Goal: Task Accomplishment & Management: Complete application form

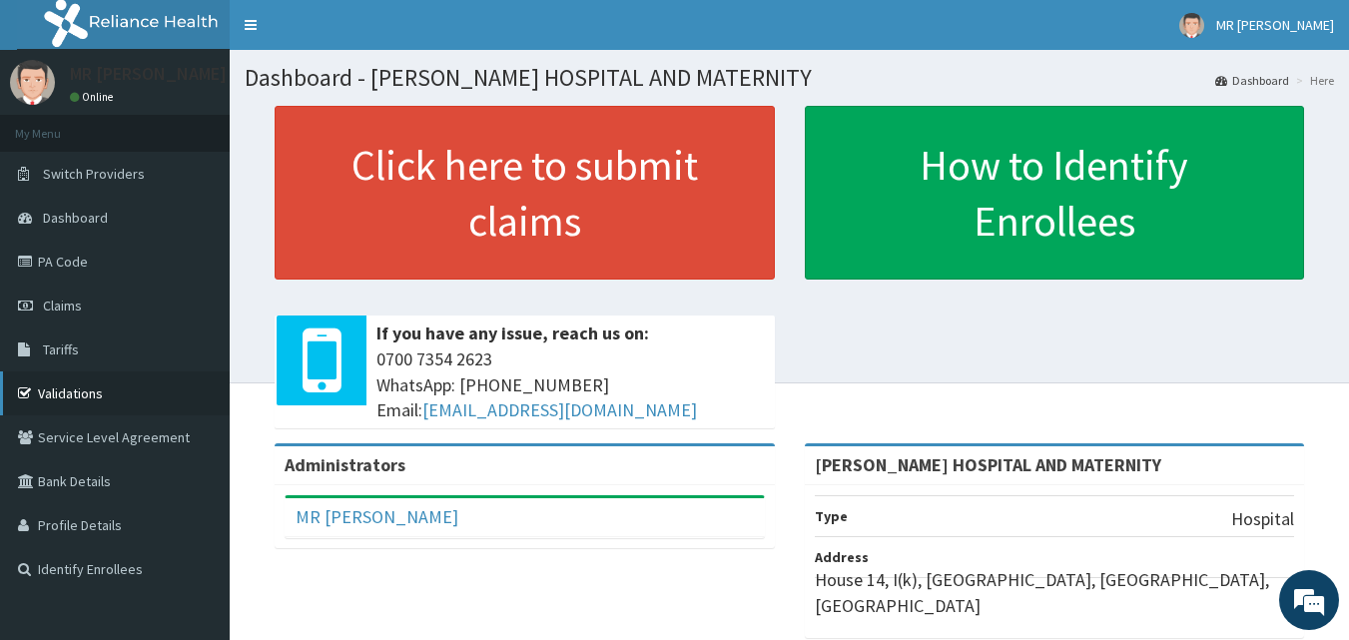
click at [100, 381] on link "Validations" at bounding box center [115, 393] width 230 height 44
click at [99, 388] on link "Validations" at bounding box center [115, 393] width 230 height 44
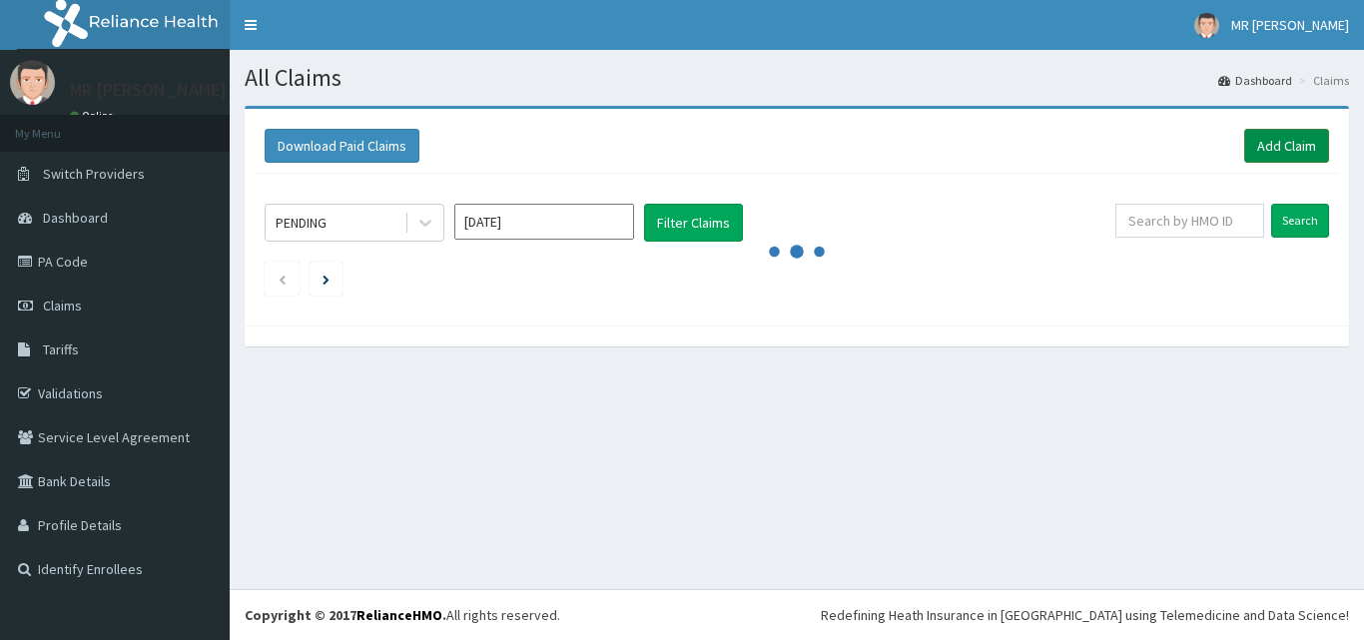
click at [1258, 150] on link "Add Claim" at bounding box center [1286, 146] width 85 height 34
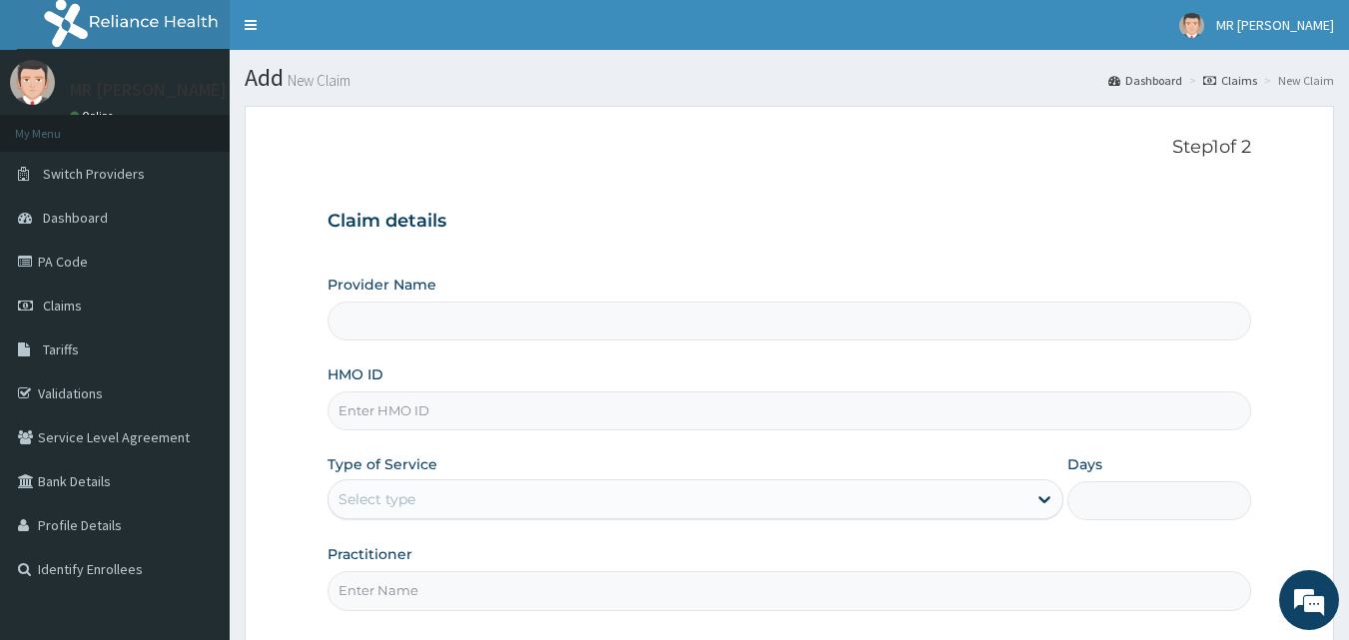
type input "[PERSON_NAME] HOSPITAL AND MATERNITY"
click at [559, 418] on input "HMO ID" at bounding box center [789, 410] width 925 height 39
type input "EIS/10562/C"
click at [447, 506] on div "Select type" at bounding box center [677, 499] width 698 height 32
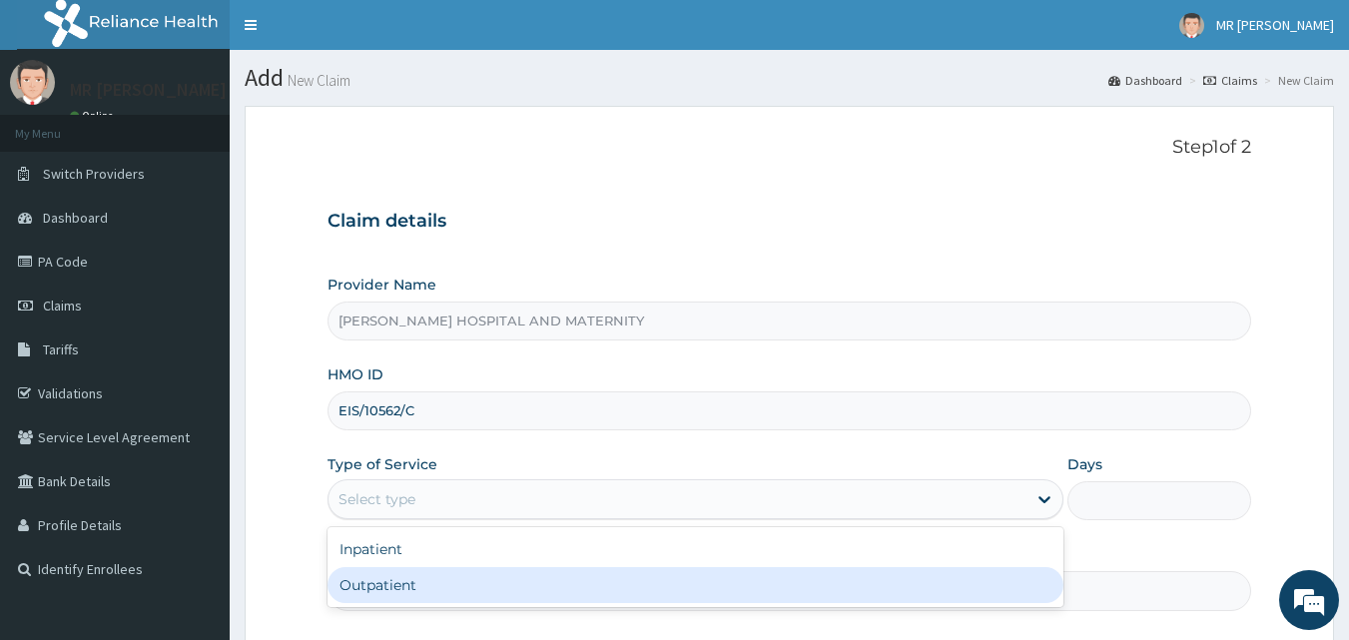
drag, startPoint x: 420, startPoint y: 585, endPoint x: 519, endPoint y: 431, distance: 182.8
click at [421, 585] on div "Outpatient" at bounding box center [695, 585] width 736 height 36
type input "1"
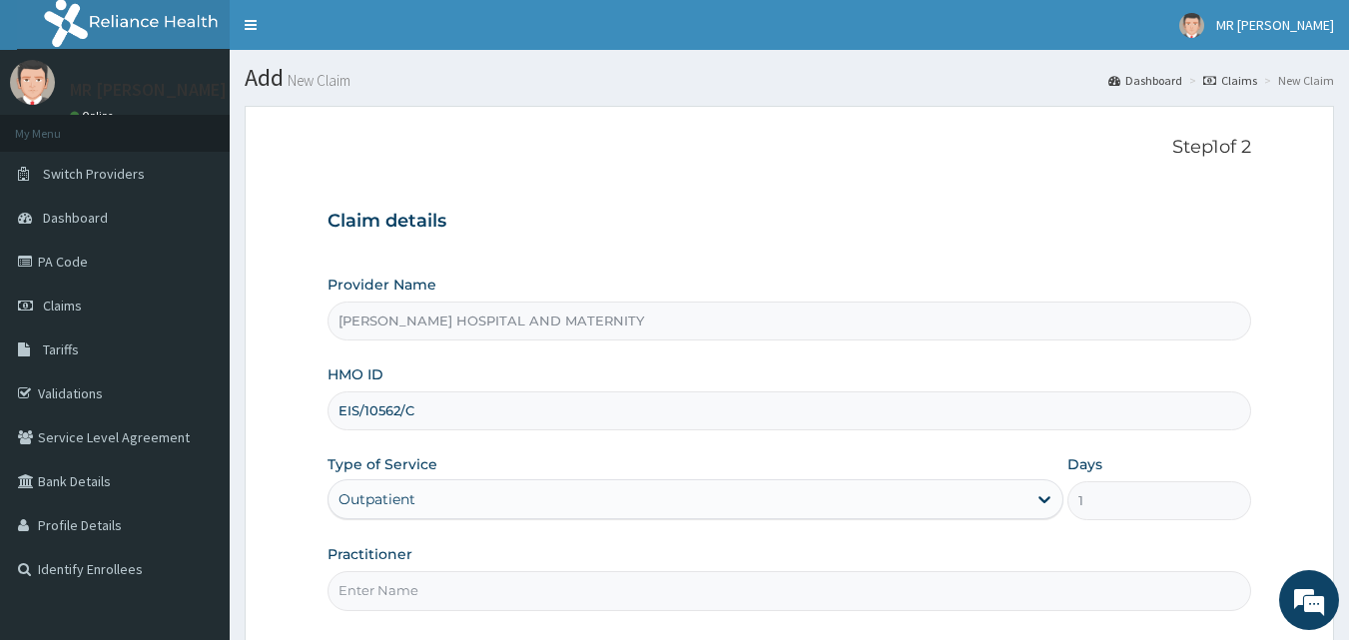
scroll to position [187, 0]
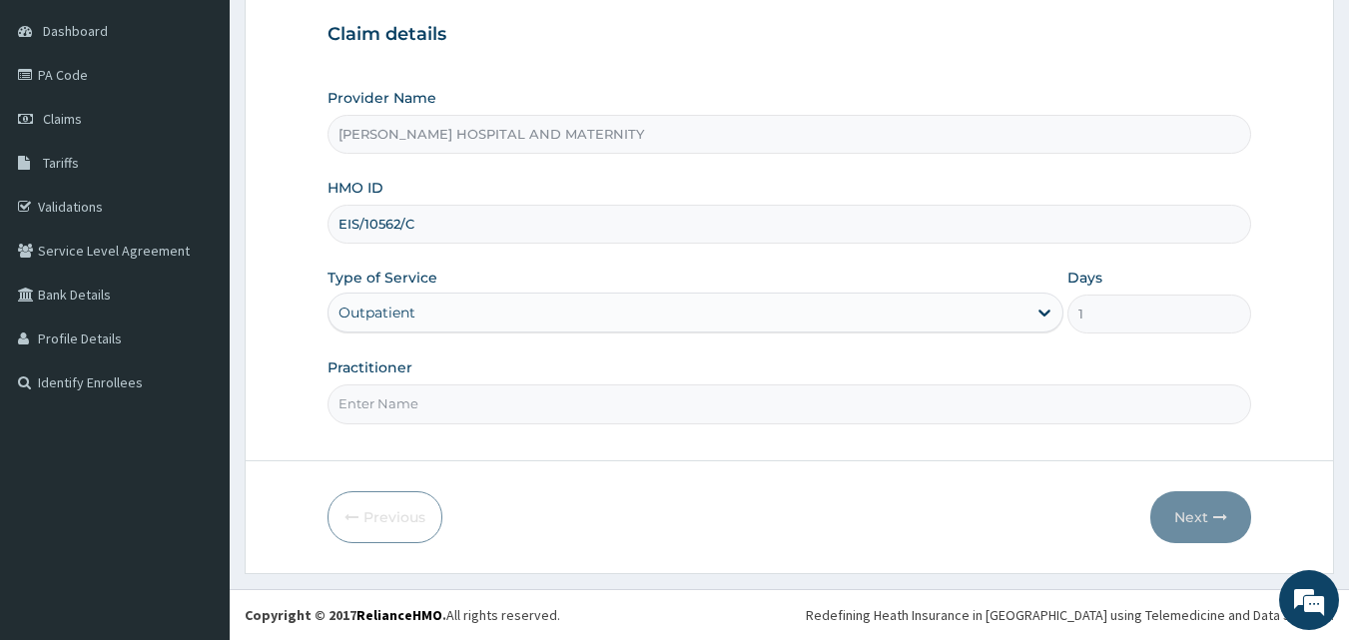
drag, startPoint x: 415, startPoint y: 409, endPoint x: 412, endPoint y: 458, distance: 49.0
click at [415, 409] on input "Practitioner" at bounding box center [789, 403] width 925 height 39
type input "[PERSON_NAME]"
click at [1176, 512] on button "Next" at bounding box center [1200, 517] width 101 height 52
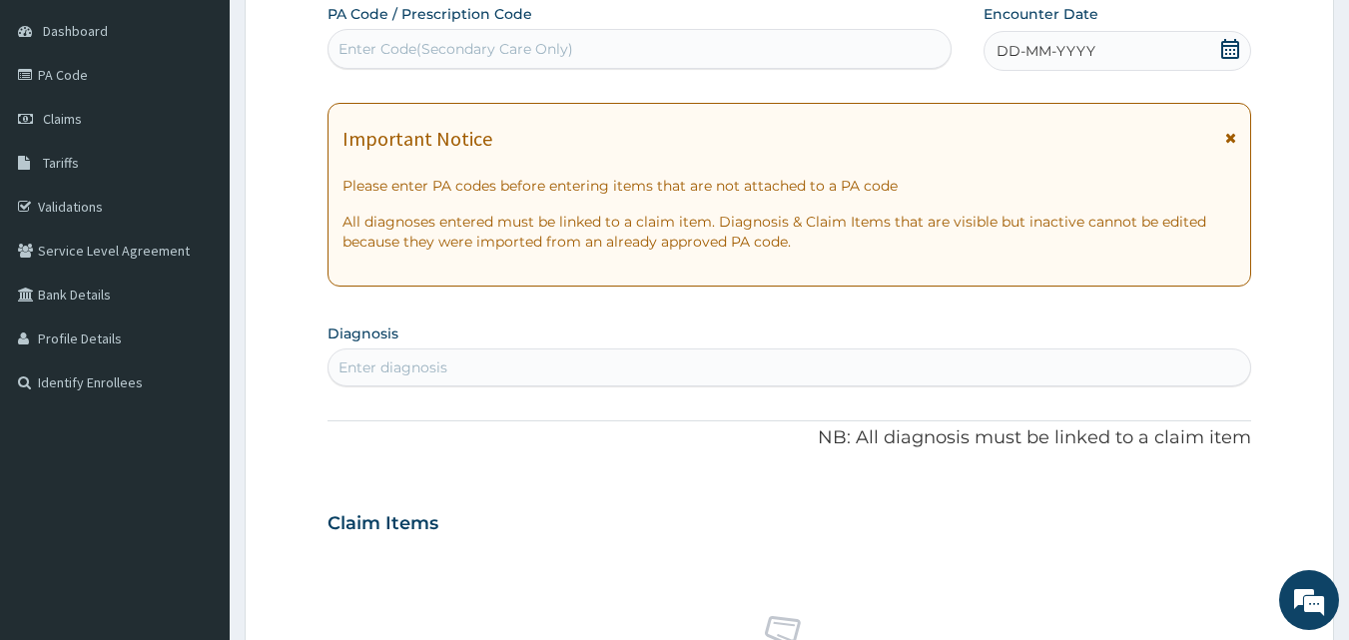
click at [1223, 44] on icon at bounding box center [1230, 49] width 18 height 20
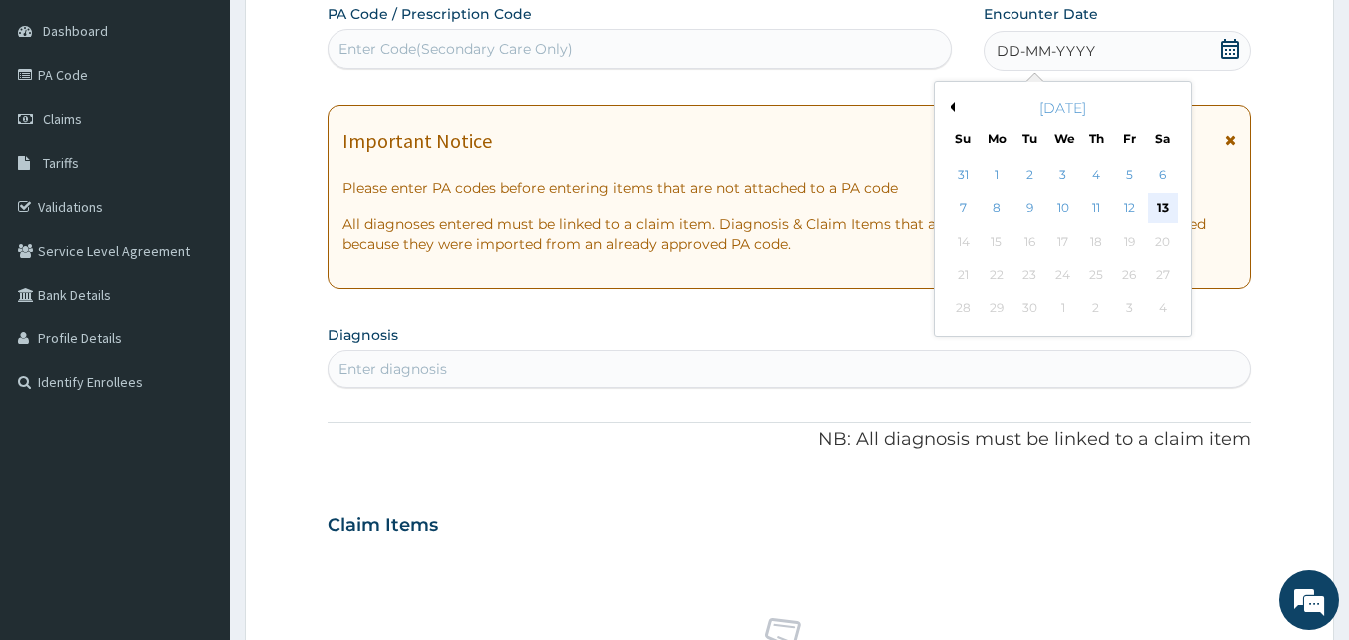
click at [1170, 201] on div "13" at bounding box center [1163, 209] width 30 height 30
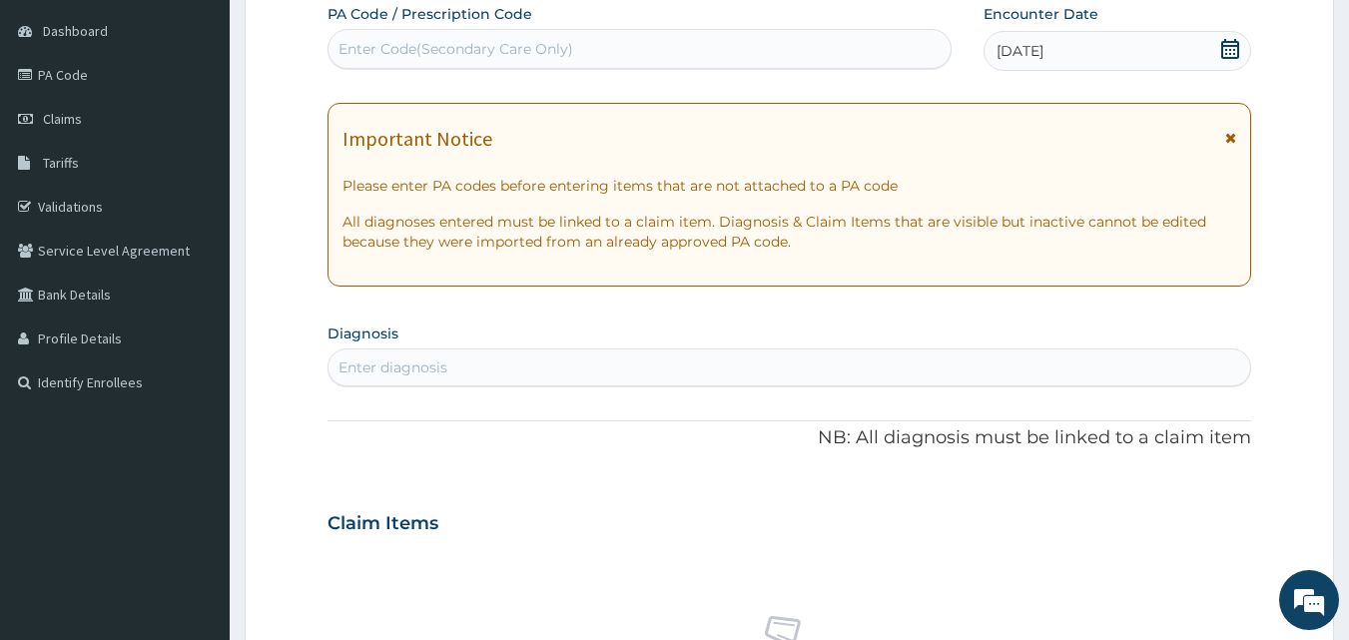
click at [675, 362] on div "Enter diagnosis" at bounding box center [789, 367] width 923 height 32
type input "[MEDICAL_DATA]"
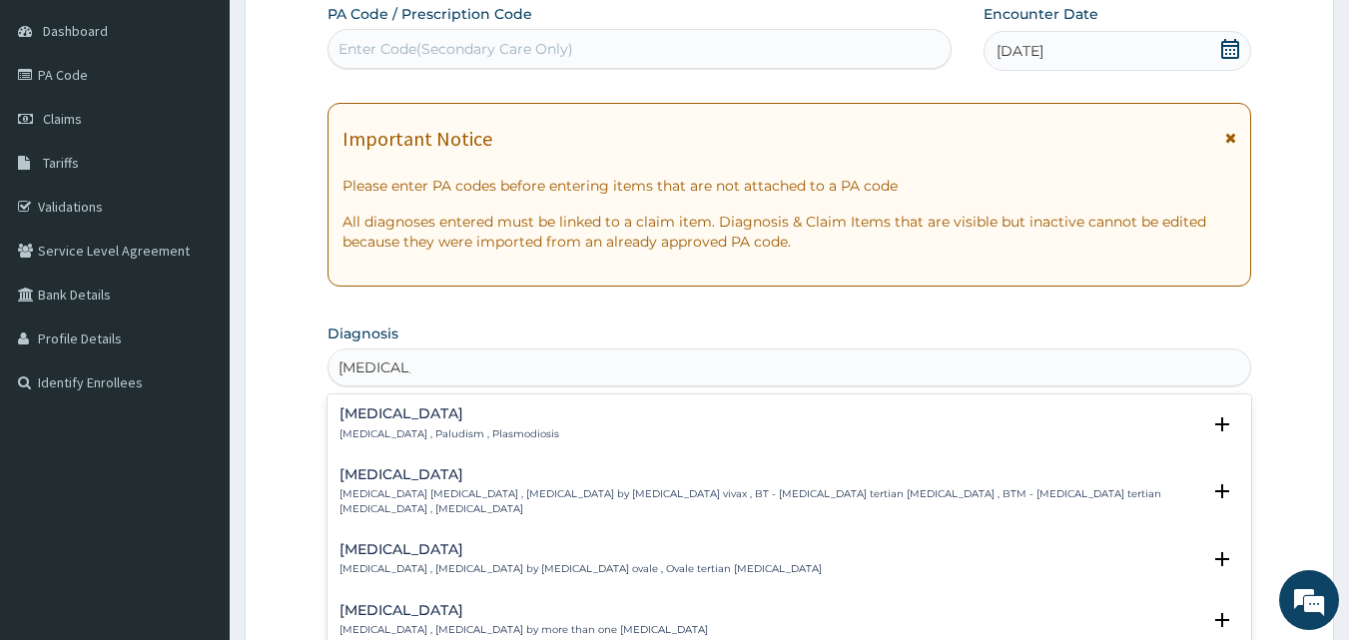
click at [372, 441] on div "[MEDICAL_DATA] [MEDICAL_DATA] , Paludism , Plasmodiosis Select Status Query Que…" at bounding box center [789, 428] width 901 height 45
click at [402, 423] on div "[MEDICAL_DATA] [MEDICAL_DATA] , Paludism , Plasmodiosis" at bounding box center [449, 423] width 220 height 35
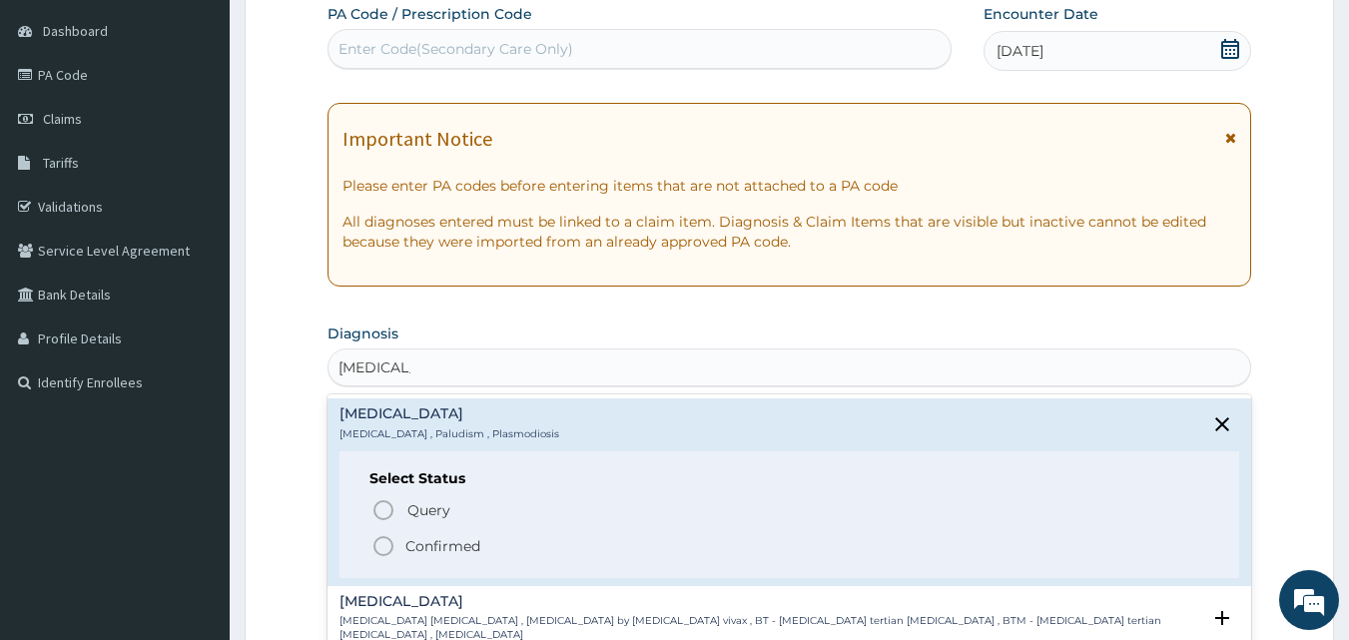
click at [389, 542] on icon "status option filled" at bounding box center [383, 546] width 24 height 24
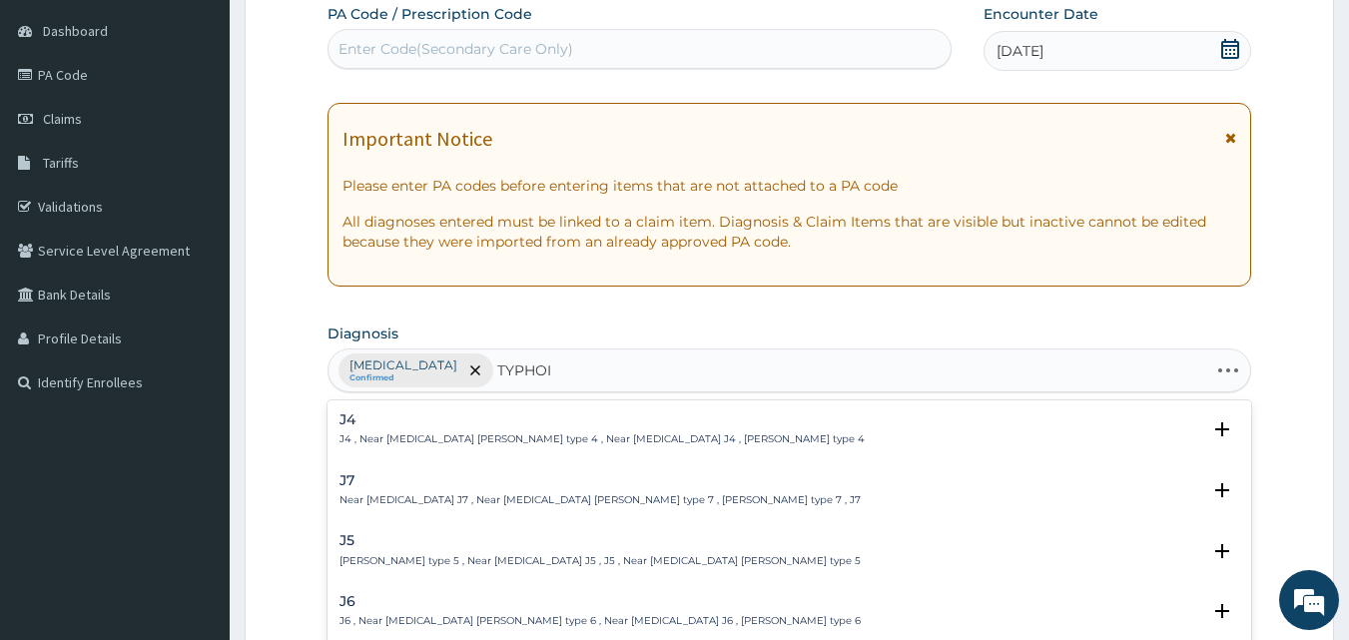
type input "[MEDICAL_DATA]"
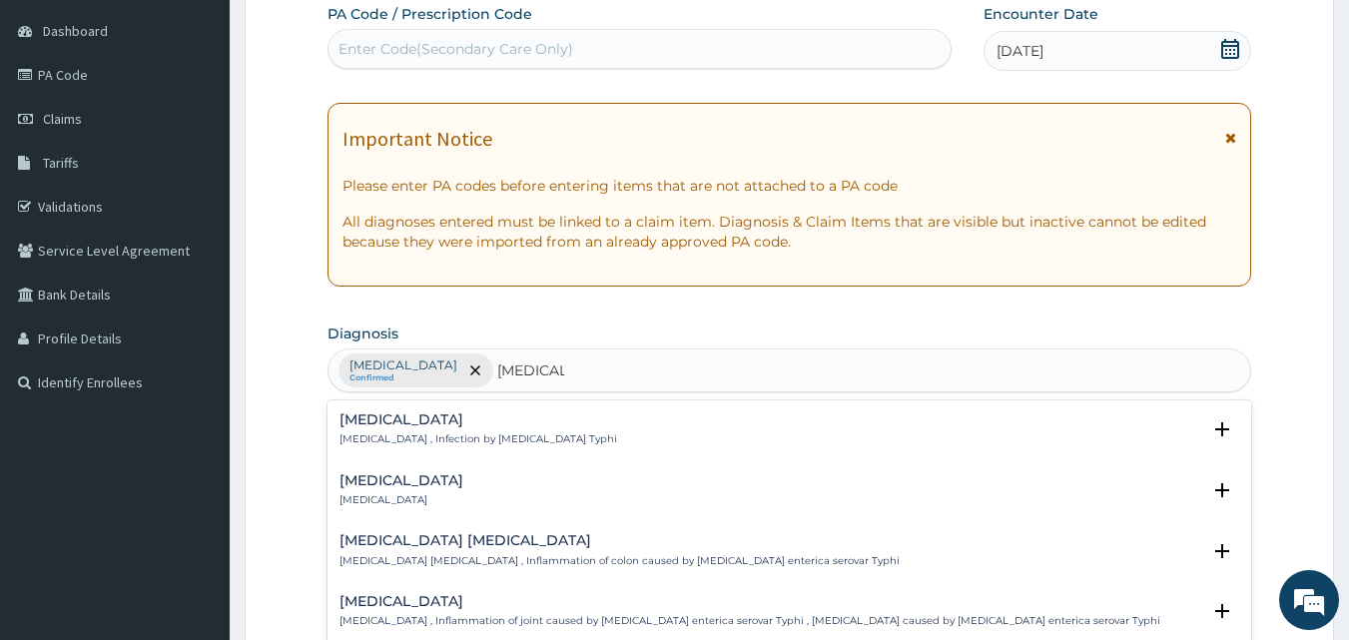
click at [412, 421] on h4 "Typhoid fever" at bounding box center [478, 419] width 278 height 15
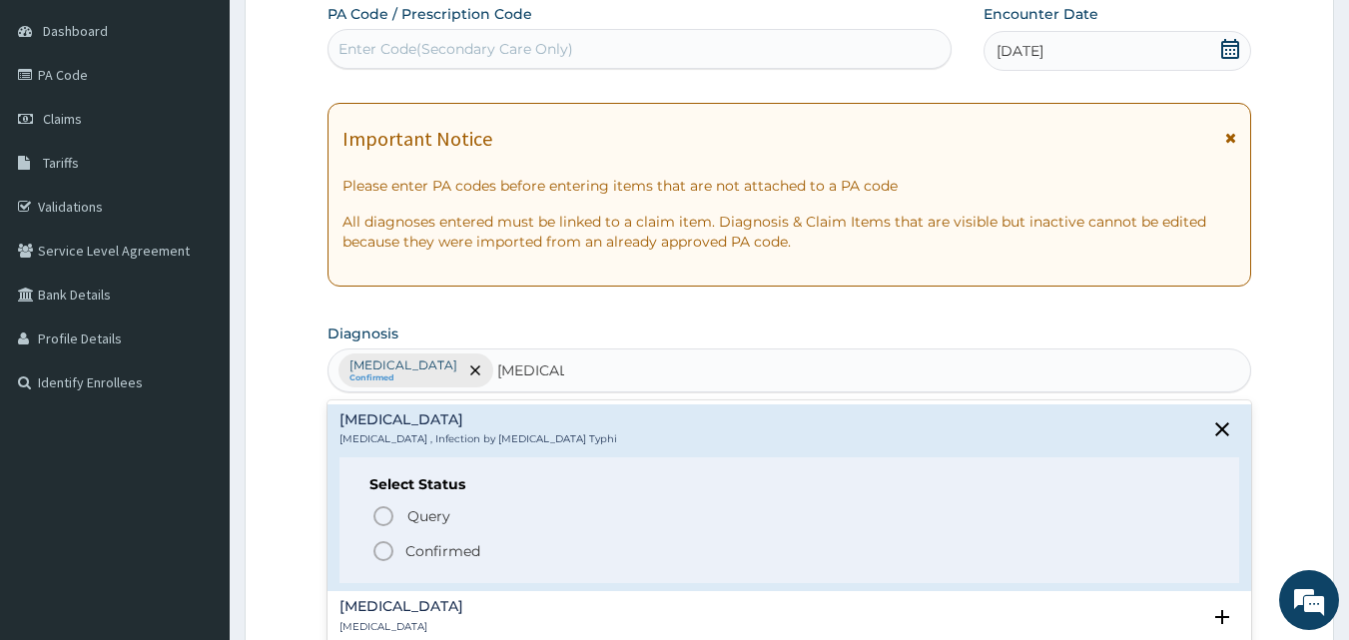
click at [381, 552] on icon "status option filled" at bounding box center [383, 551] width 24 height 24
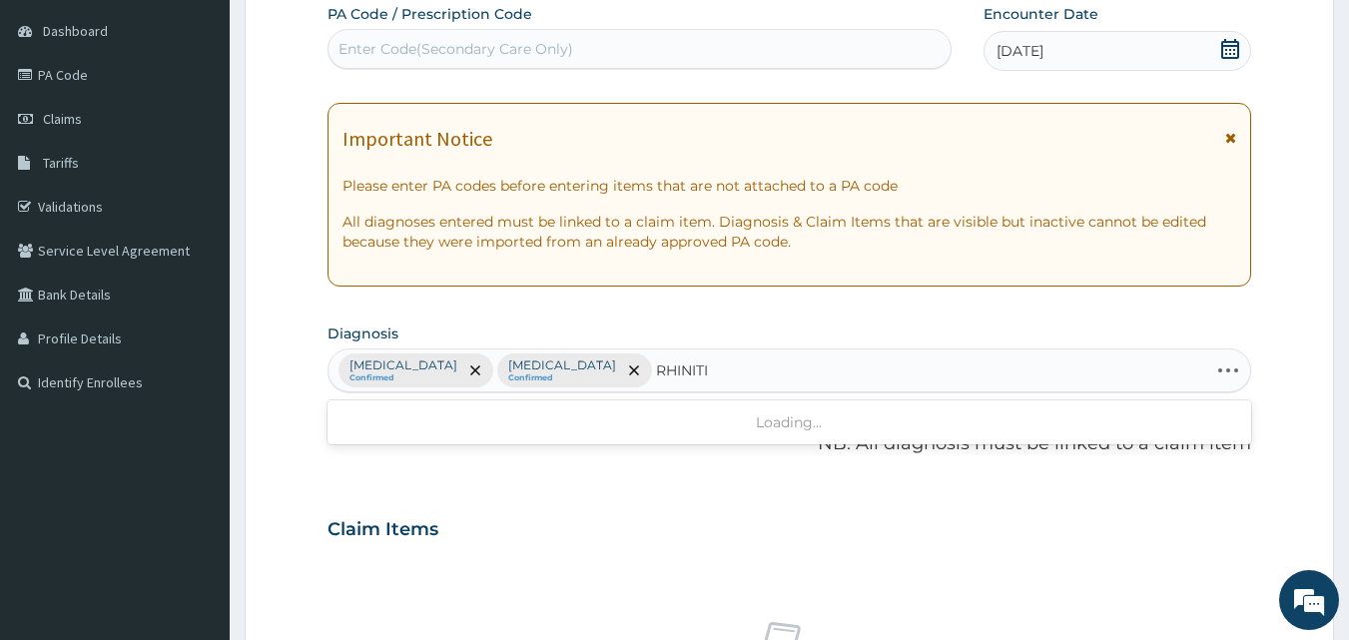
type input "RHINITIS"
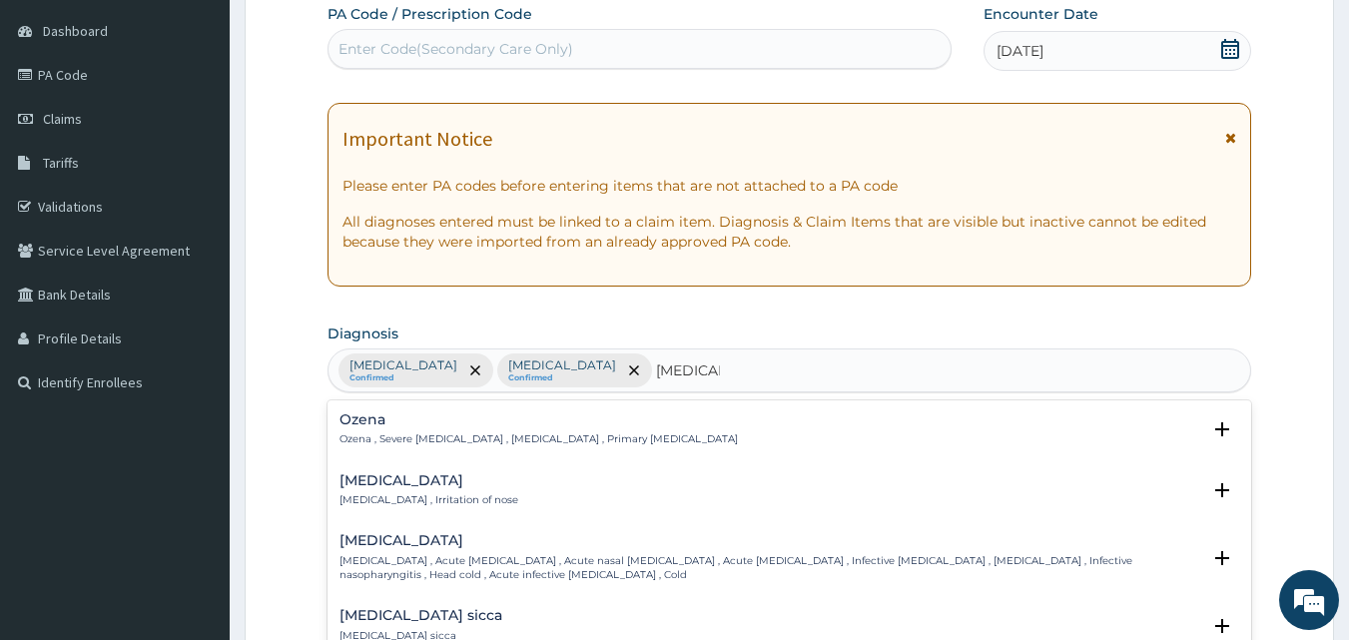
click at [362, 497] on p "Rhinitis , Irritation of nose" at bounding box center [428, 500] width 179 height 14
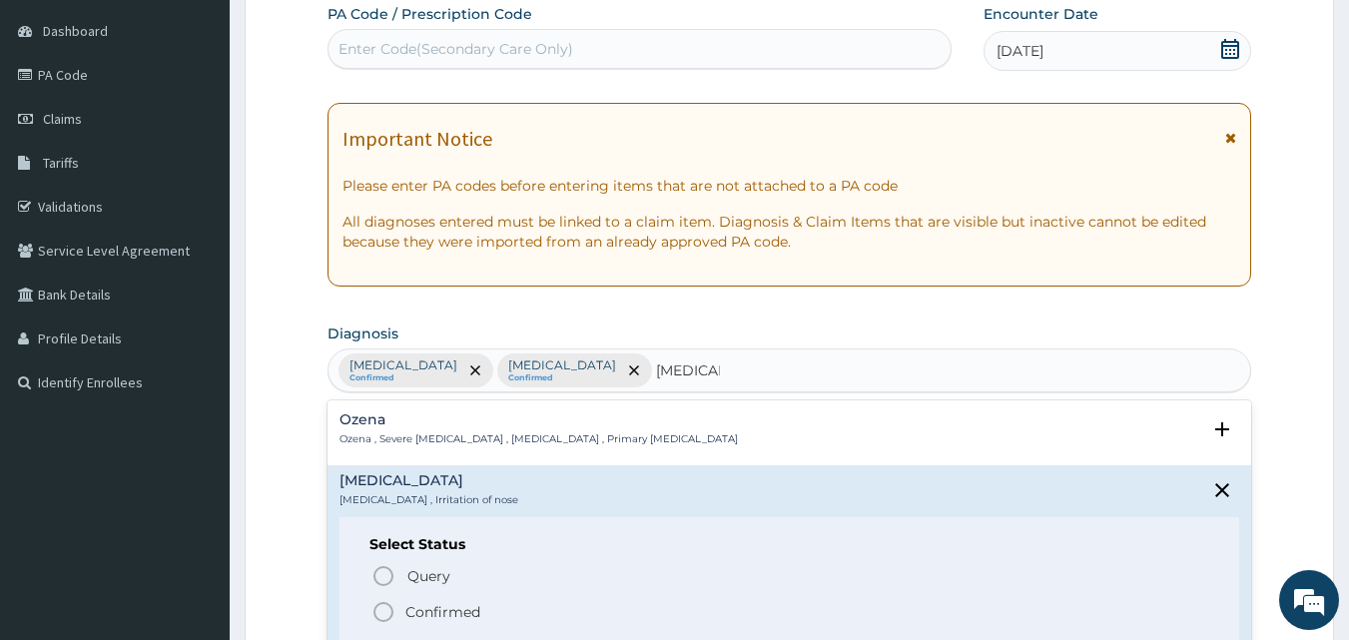
click at [380, 608] on icon "status option filled" at bounding box center [383, 612] width 24 height 24
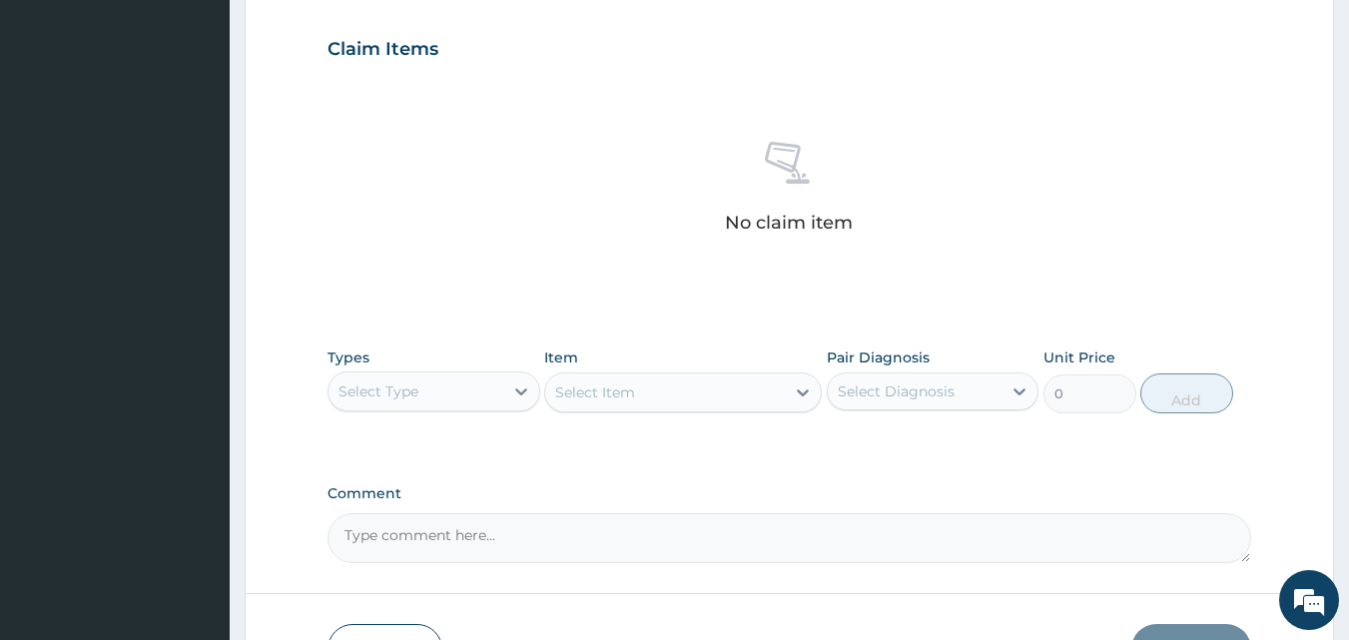
scroll to position [686, 0]
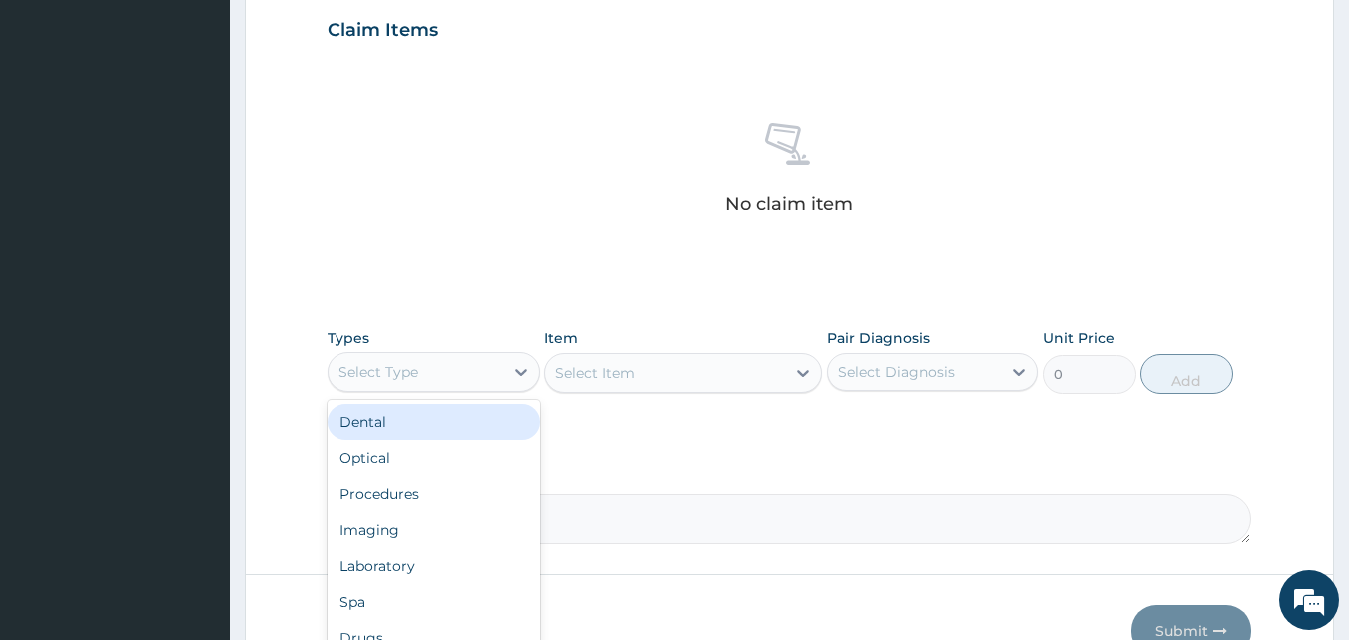
click at [472, 354] on div "Select Type" at bounding box center [433, 372] width 213 height 40
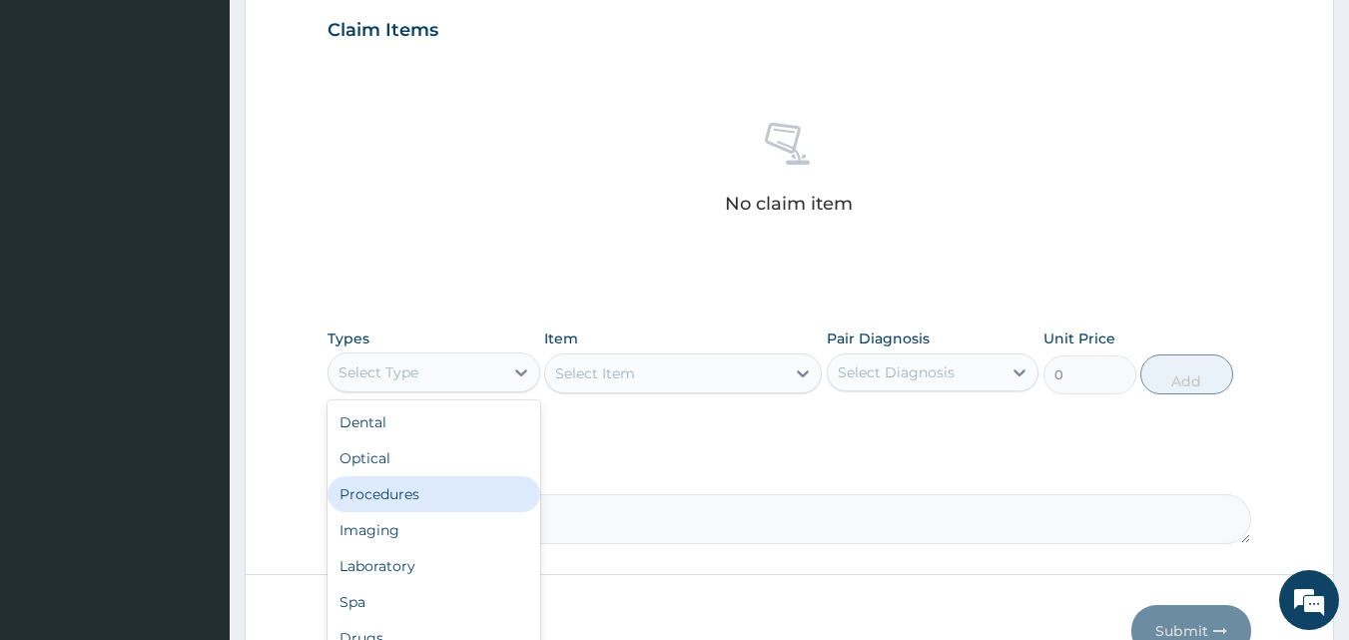
click at [433, 492] on div "Procedures" at bounding box center [433, 494] width 213 height 36
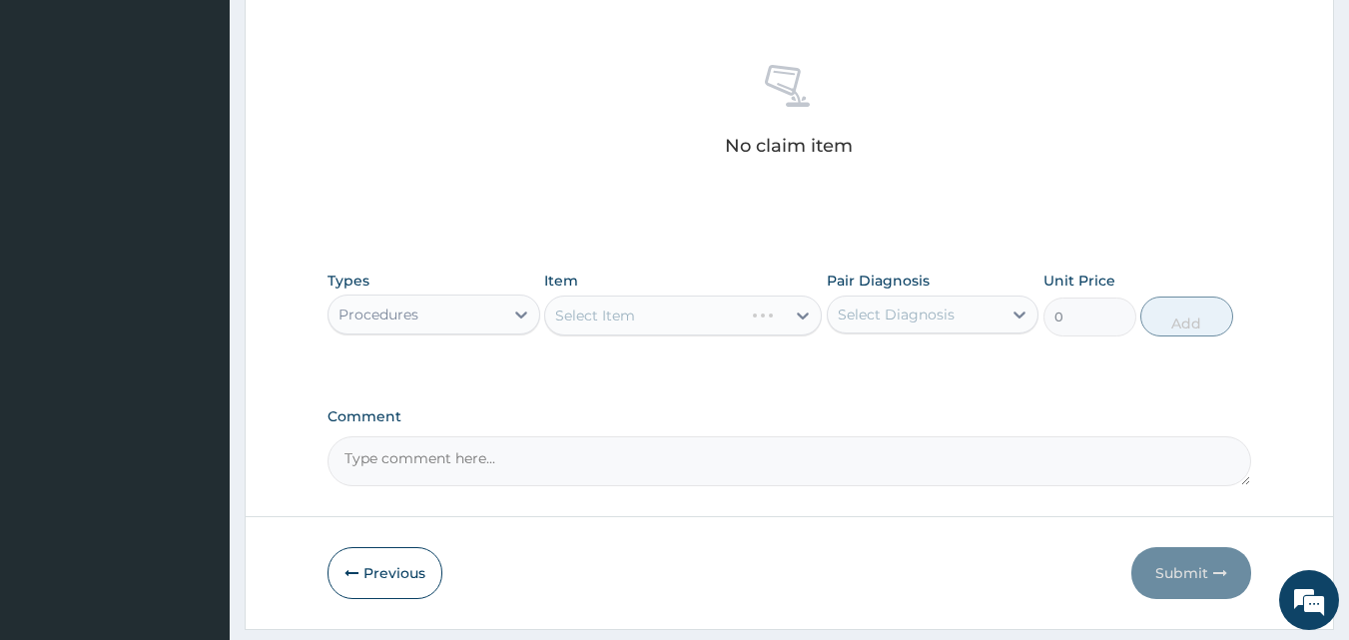
scroll to position [800, 0]
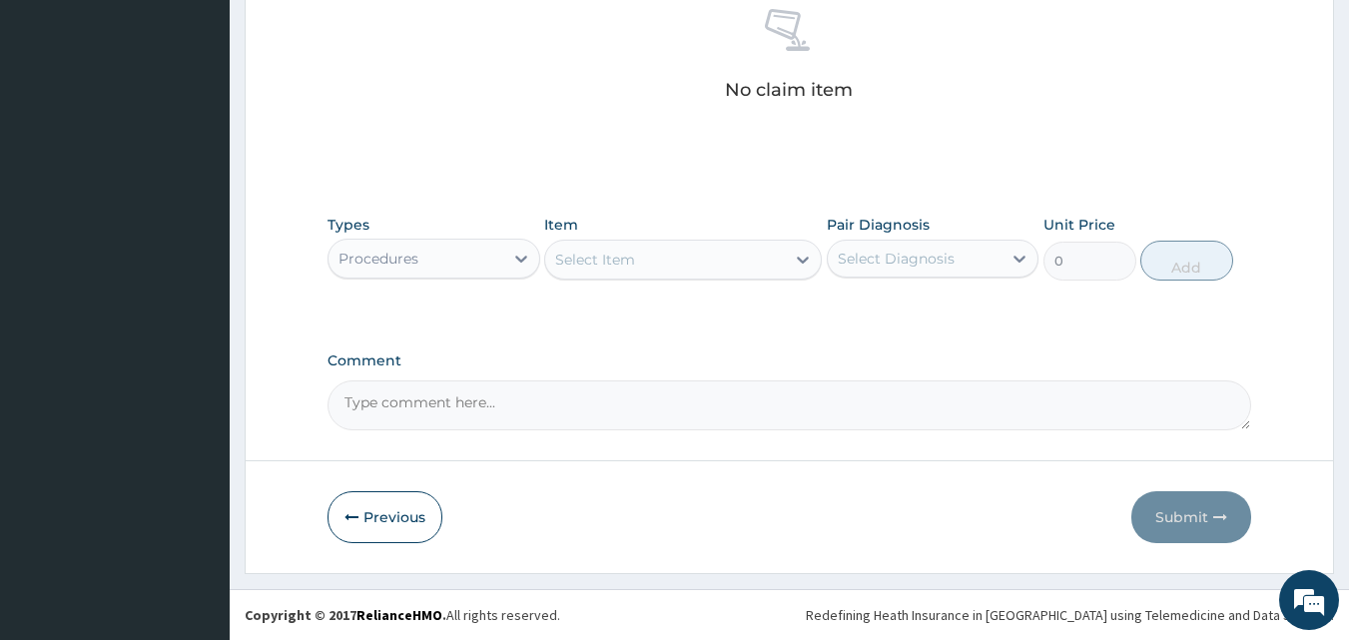
click at [771, 256] on div "Select Item" at bounding box center [665, 260] width 240 height 32
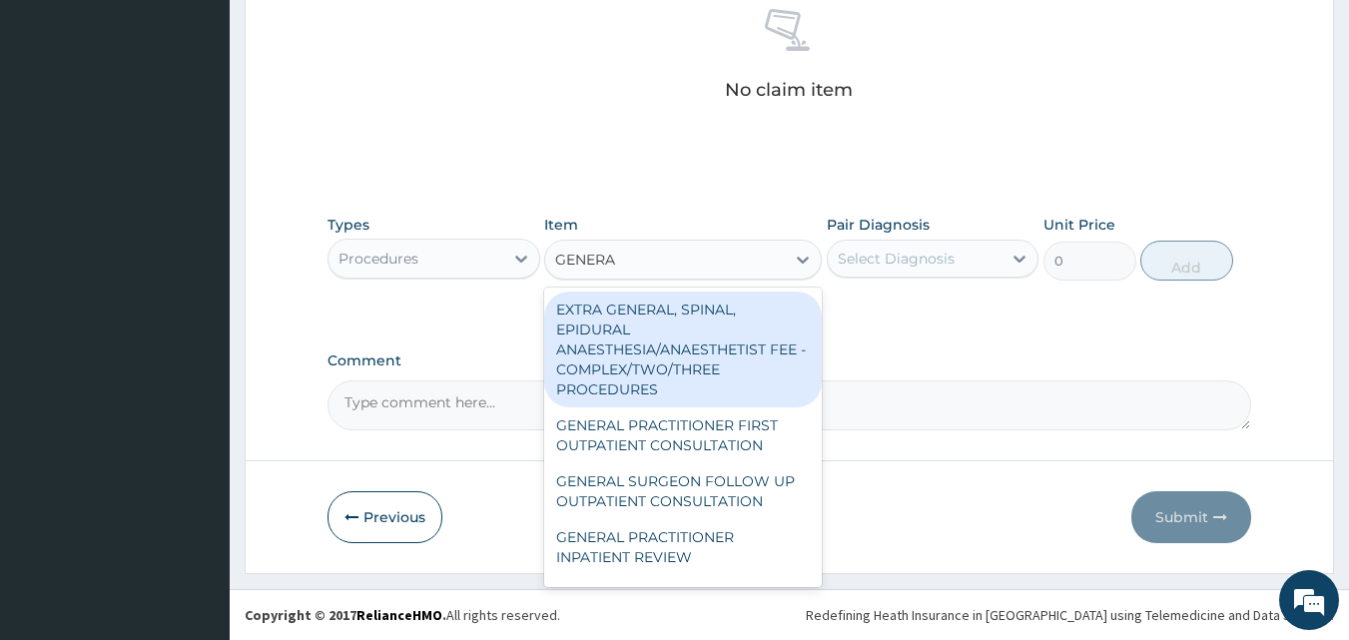
type input "GENERAL"
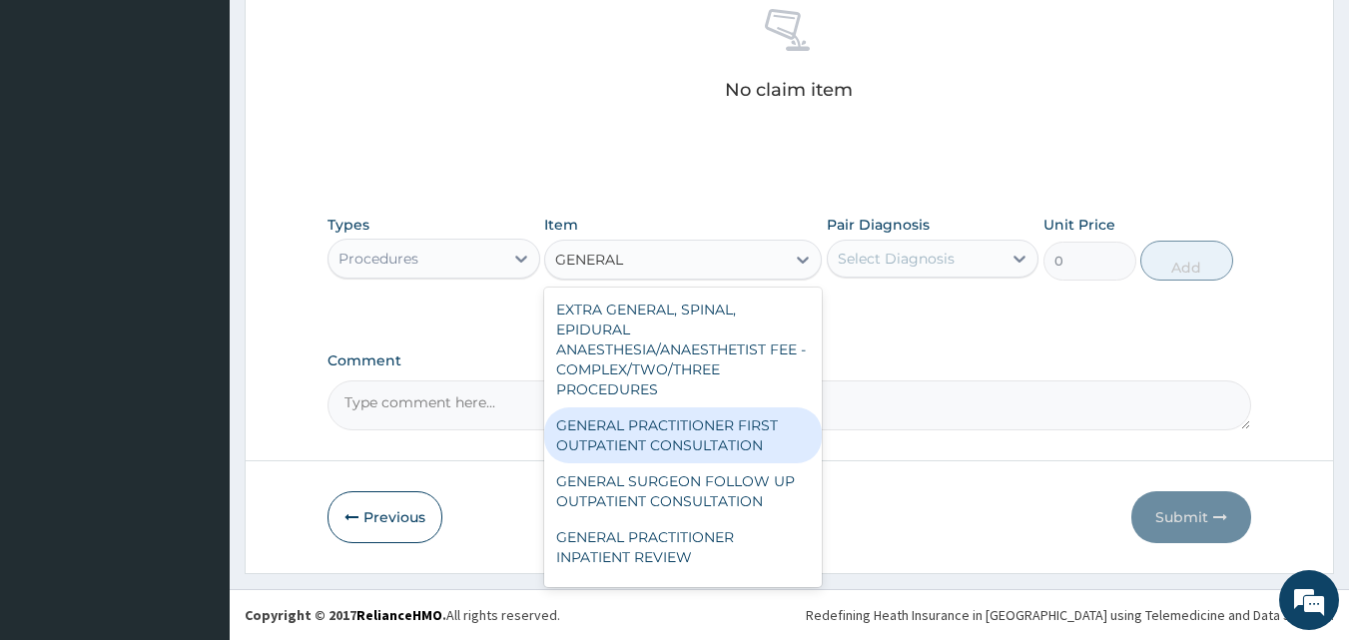
click at [700, 428] on div "GENERAL PRACTITIONER FIRST OUTPATIENT CONSULTATION" at bounding box center [683, 435] width 278 height 56
type input "4500"
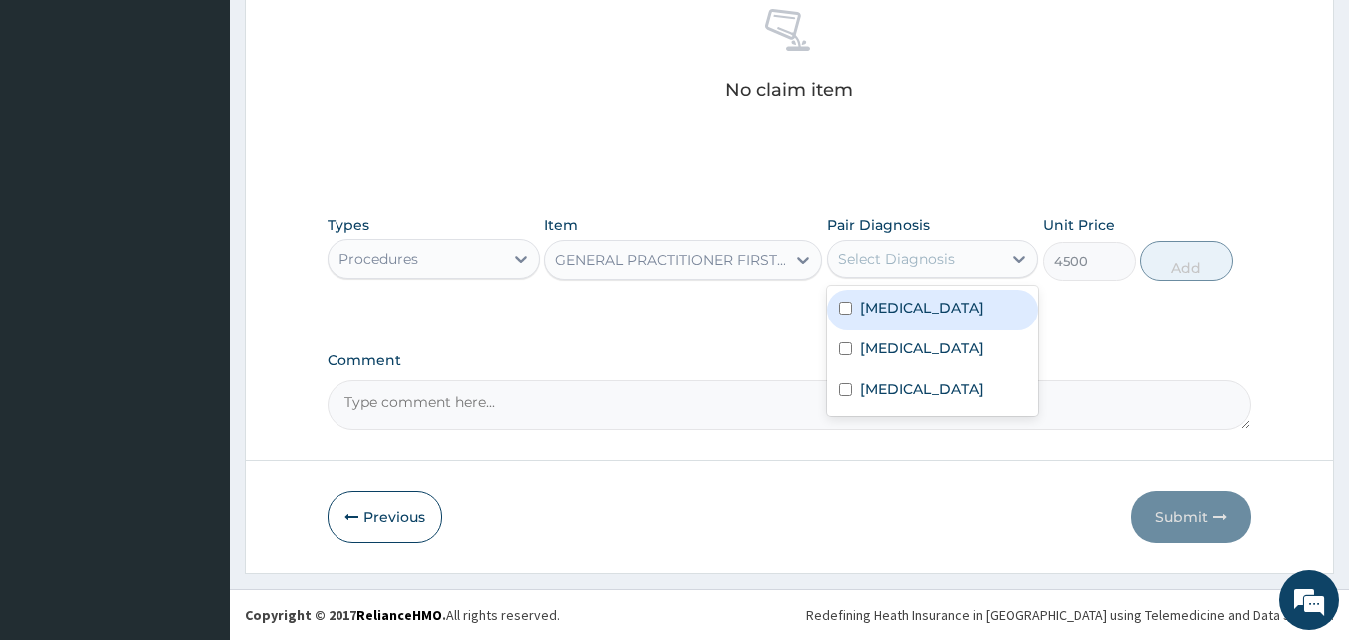
click at [999, 255] on div "Select Diagnosis" at bounding box center [915, 259] width 175 height 32
click at [965, 307] on div "Malaria" at bounding box center [933, 310] width 213 height 41
checkbox input "true"
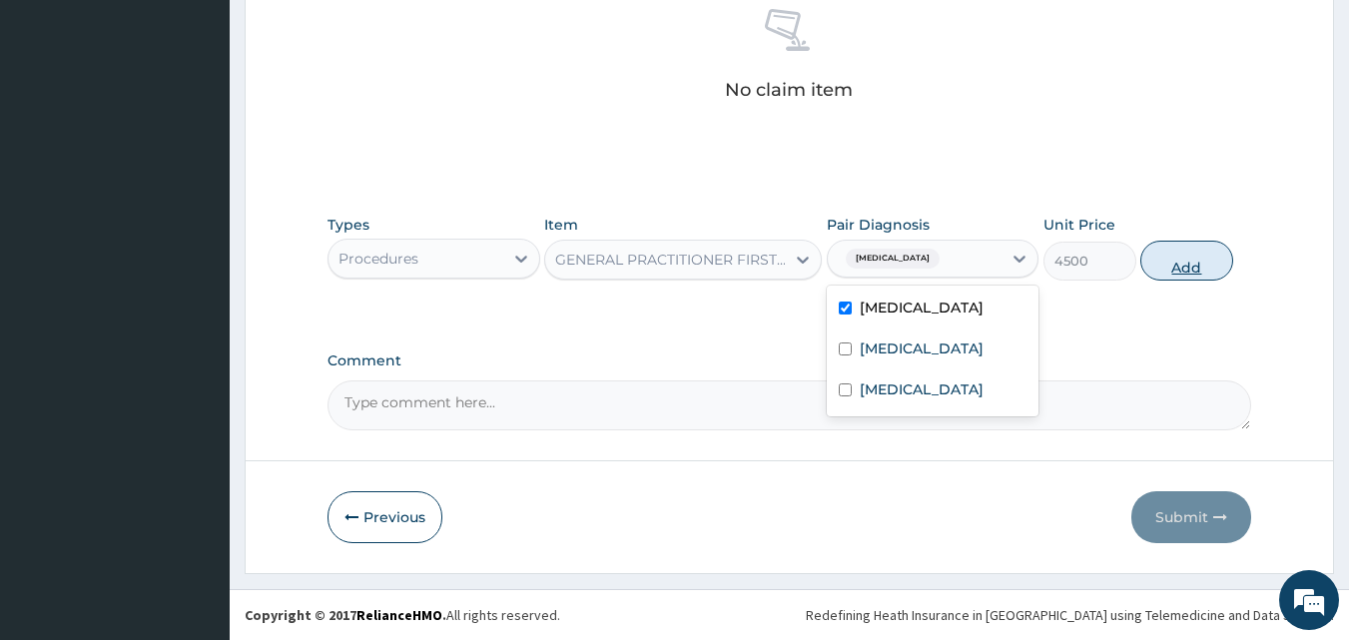
click at [1190, 263] on button "Add" at bounding box center [1186, 261] width 93 height 40
type input "0"
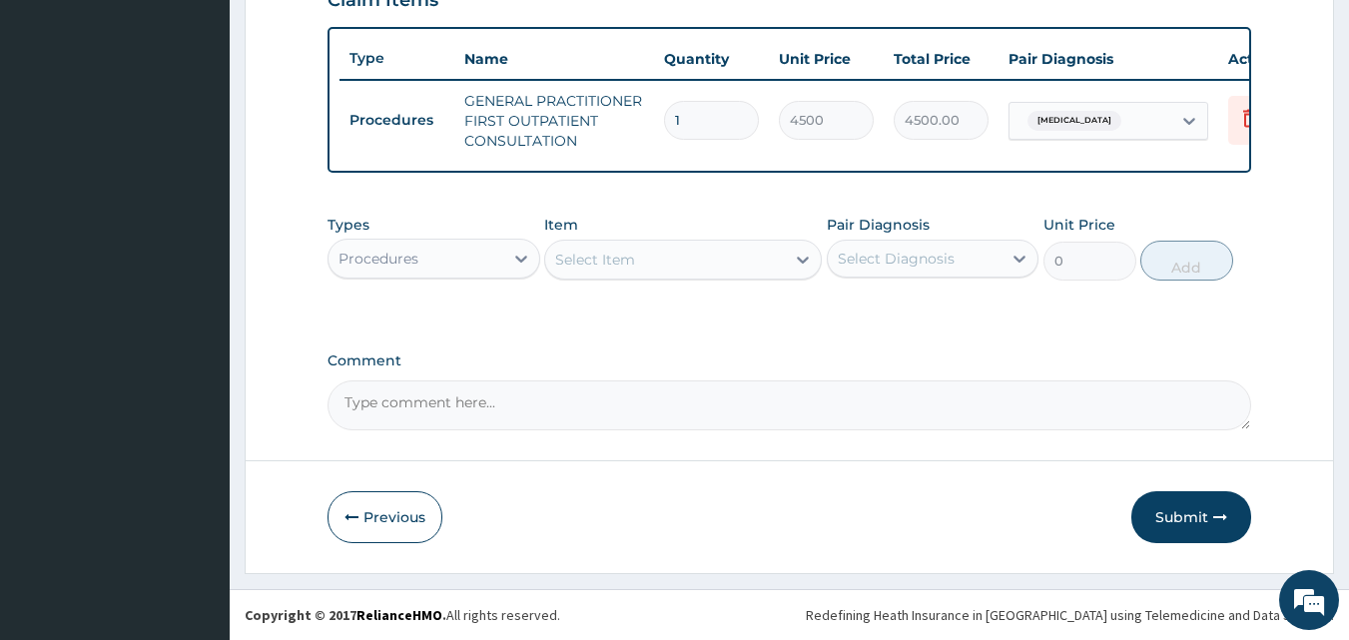
scroll to position [731, 0]
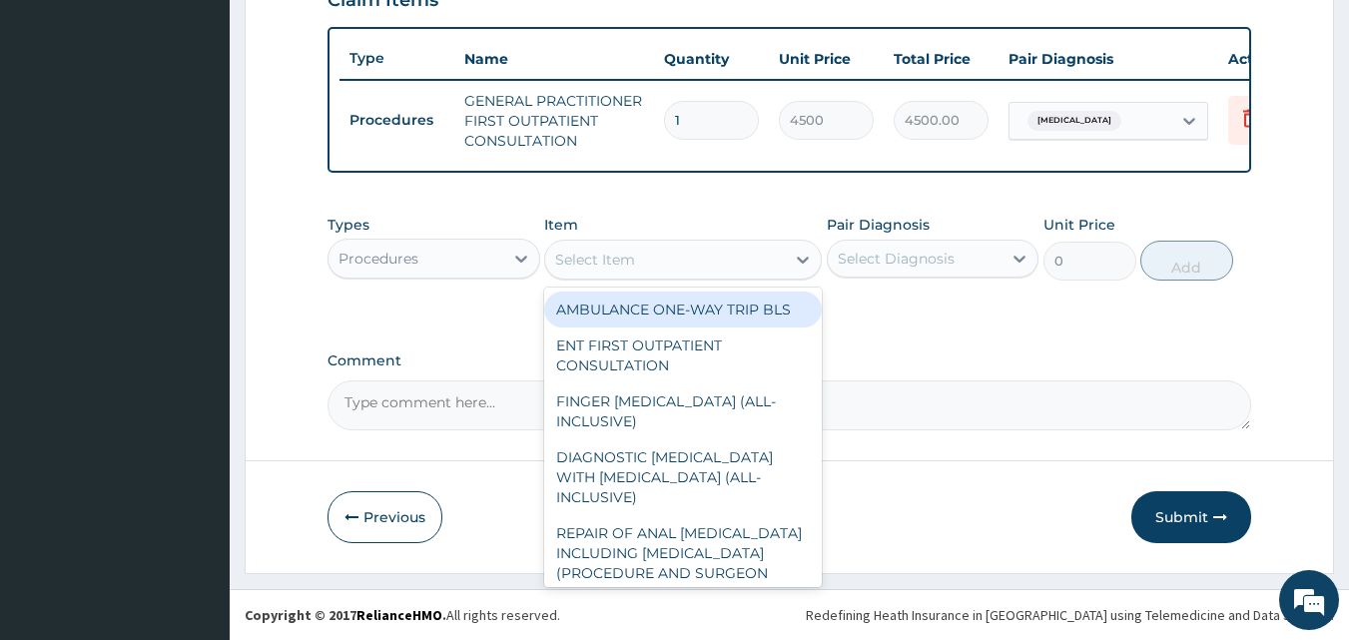
click at [701, 264] on div "Select Item" at bounding box center [665, 260] width 240 height 32
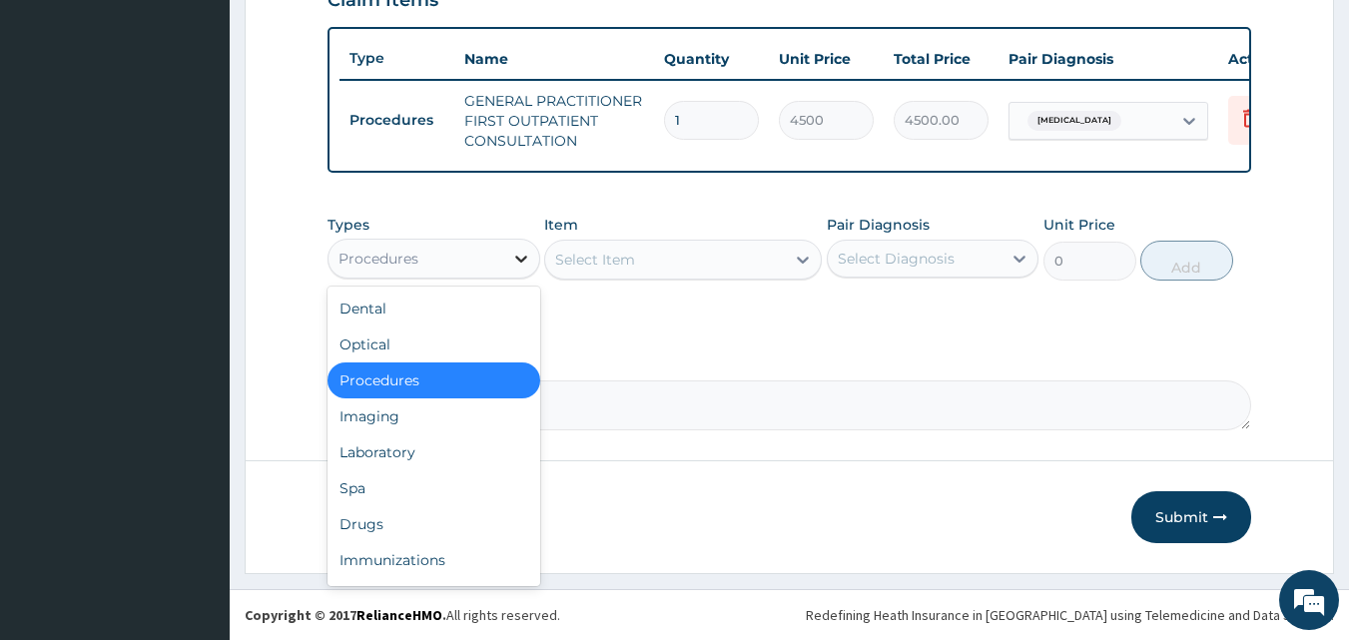
click at [527, 260] on icon at bounding box center [521, 259] width 20 height 20
click at [391, 448] on div "Laboratory" at bounding box center [433, 452] width 213 height 36
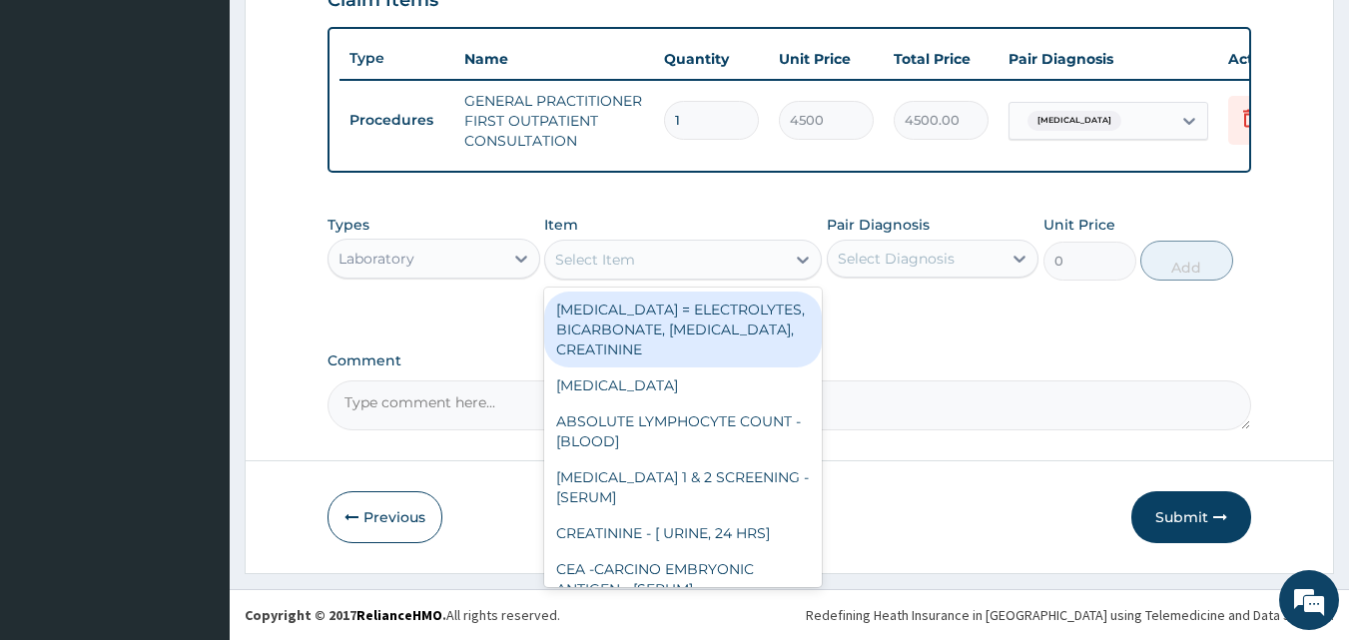
click at [749, 261] on div "Select Item" at bounding box center [665, 260] width 240 height 32
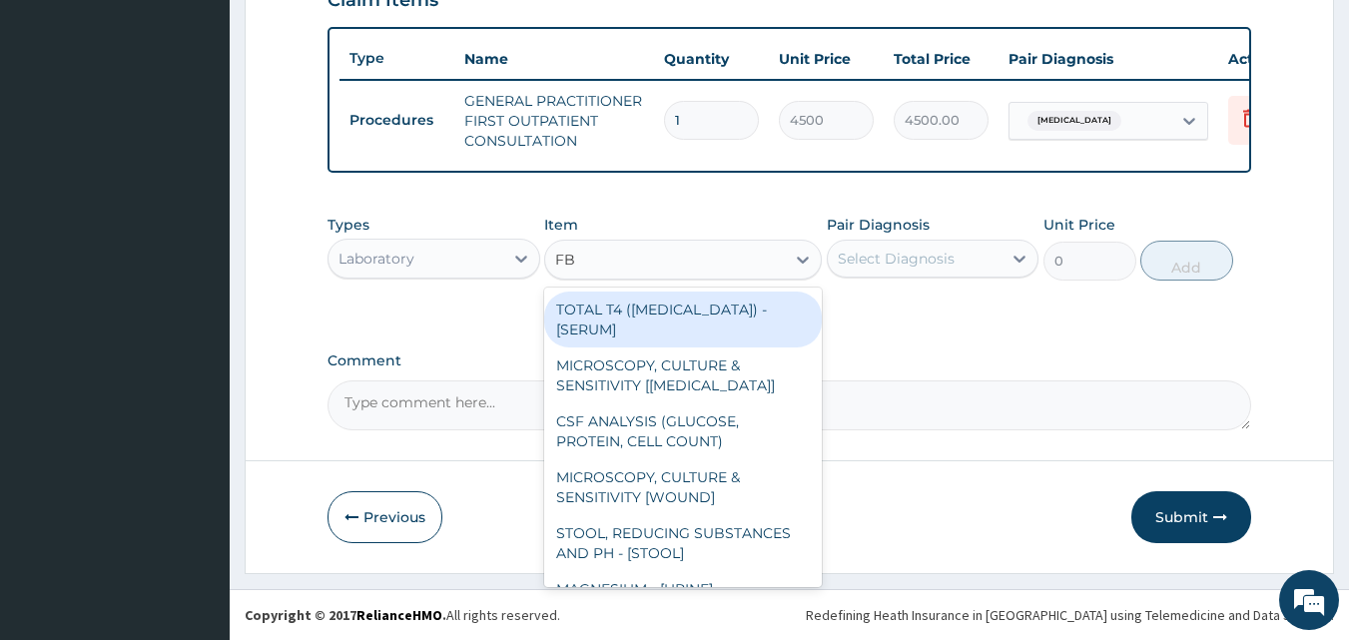
type input "FBC"
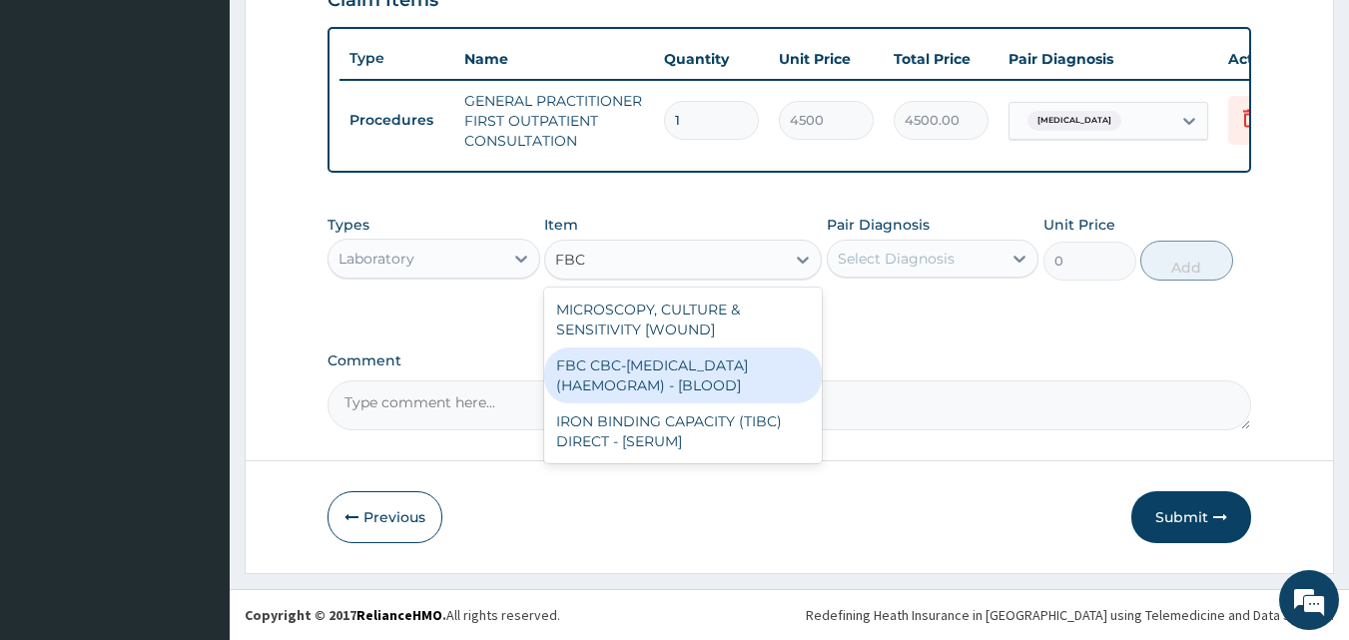
click at [771, 397] on div "FBC CBC-COMPLETE BLOOD COUNT (HAEMOGRAM) - [BLOOD]" at bounding box center [683, 375] width 278 height 56
type input "6000"
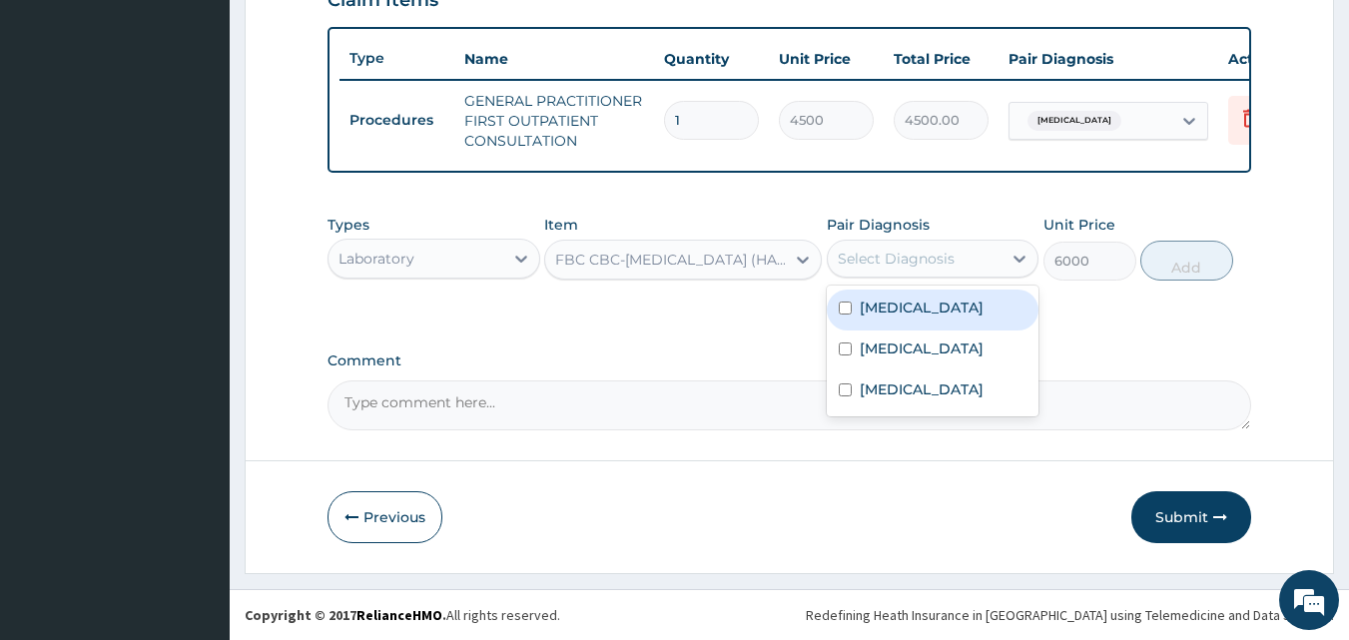
click at [897, 262] on div "Select Diagnosis" at bounding box center [896, 259] width 117 height 20
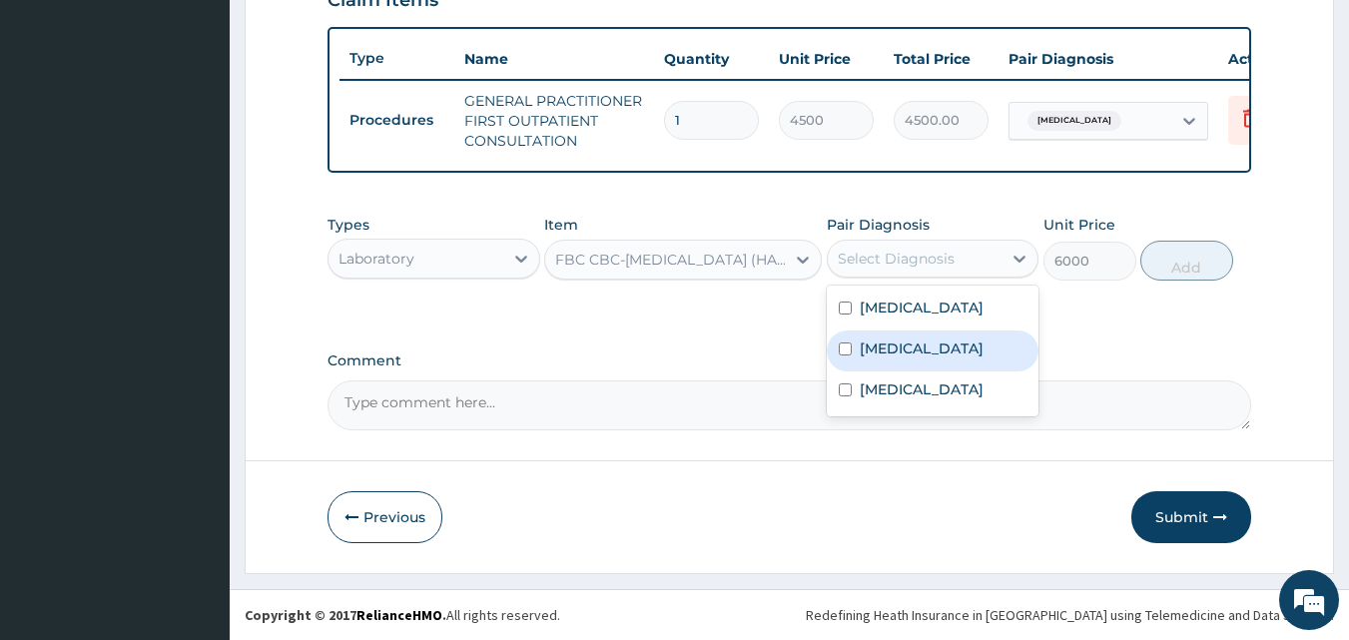
click at [896, 333] on div "Typhoid fever" at bounding box center [933, 350] width 213 height 41
checkbox input "true"
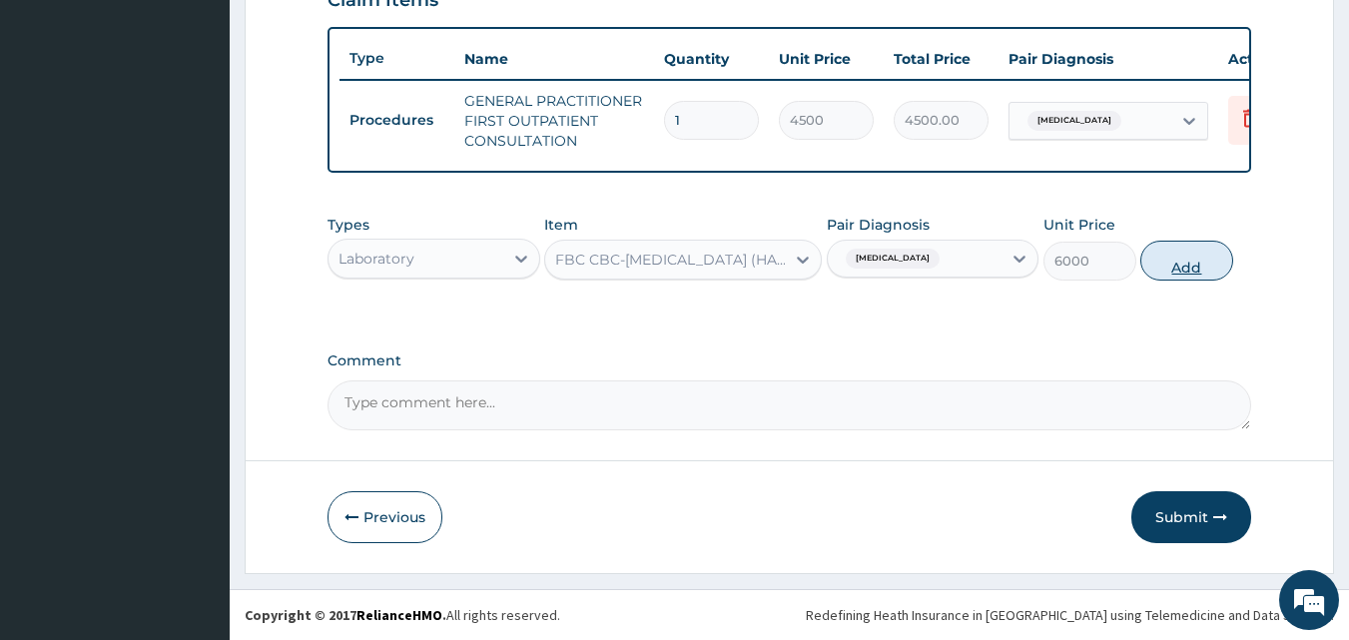
click at [1201, 269] on button "Add" at bounding box center [1186, 261] width 93 height 40
type input "0"
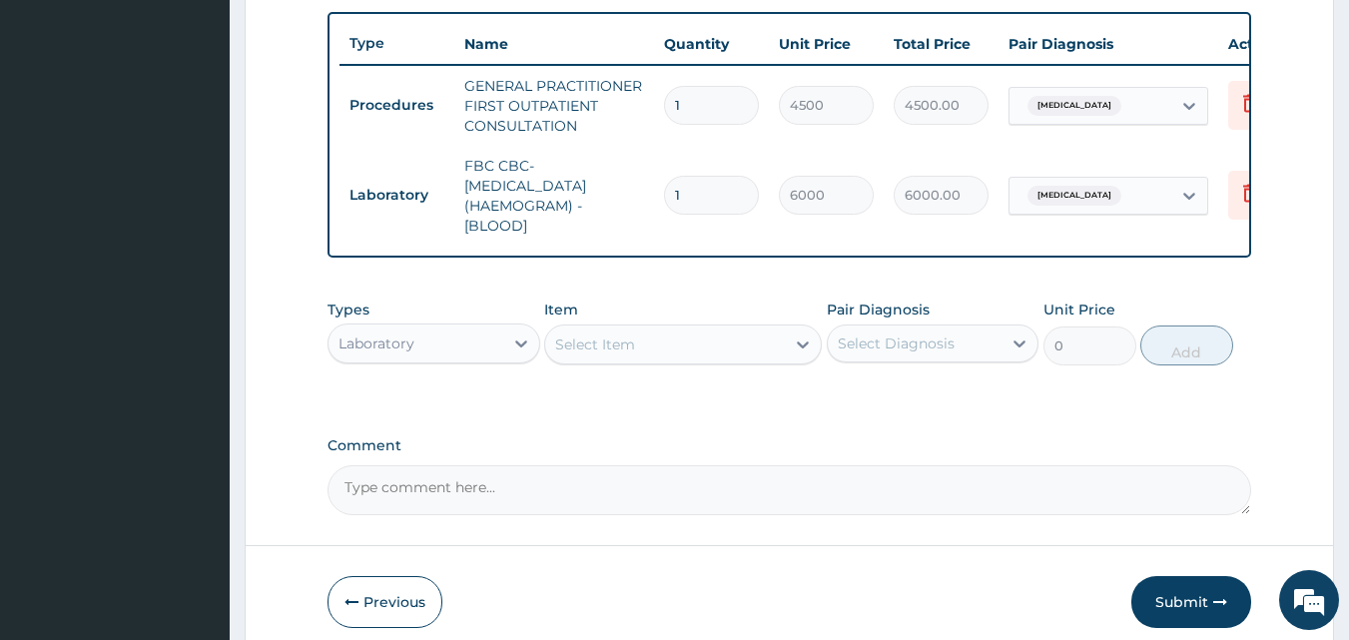
click at [721, 353] on div "Select Item" at bounding box center [665, 344] width 240 height 32
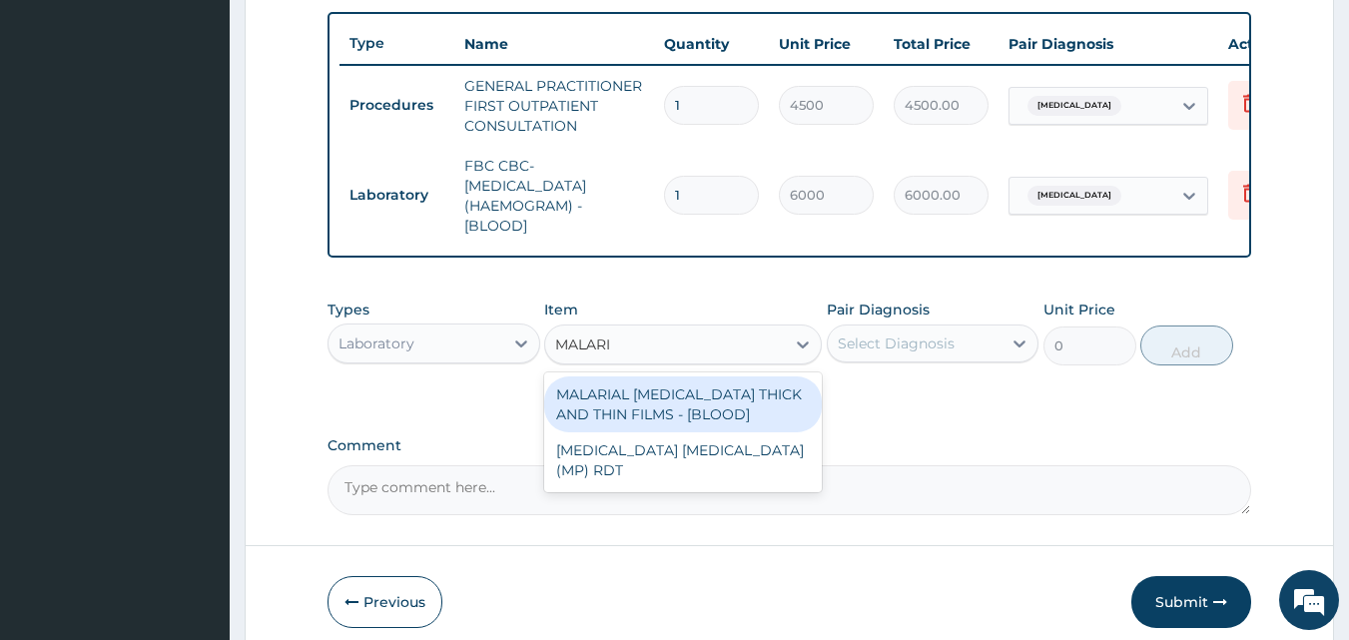
type input "MALARIA"
click at [732, 417] on div "MALARIAL PARASITE THICK AND THIN FILMS - [BLOOD]" at bounding box center [683, 404] width 278 height 56
type input "2625"
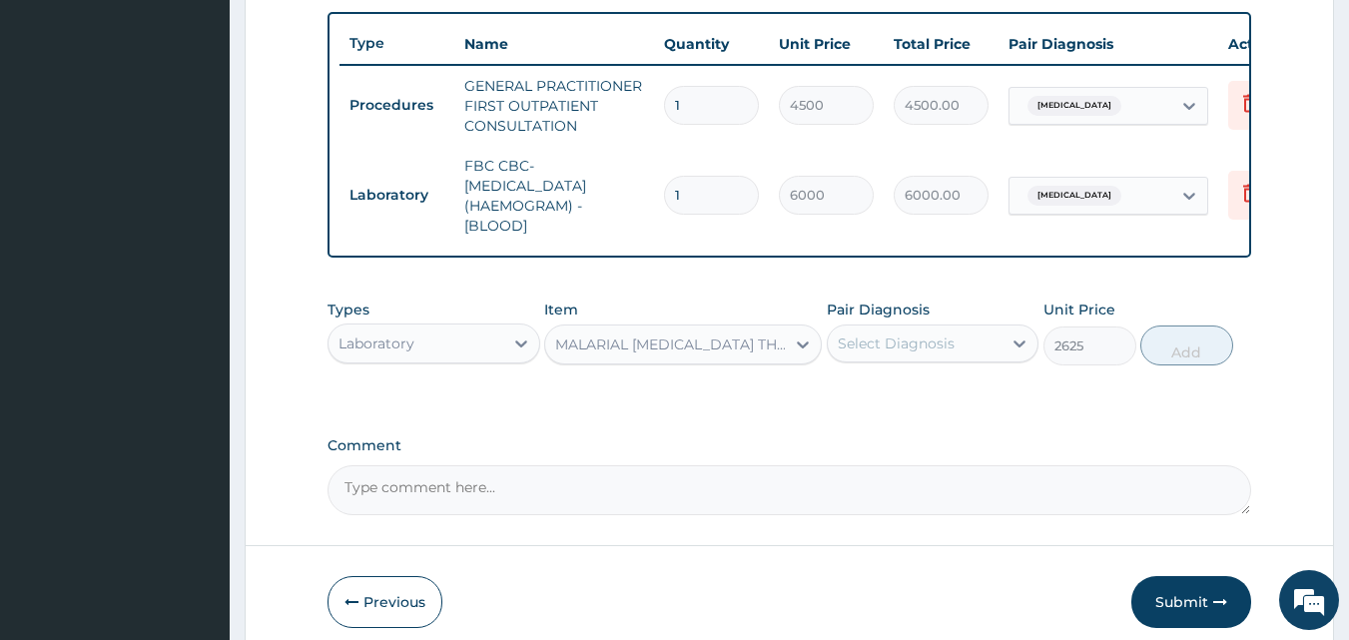
click at [937, 353] on div "Select Diagnosis" at bounding box center [896, 343] width 117 height 20
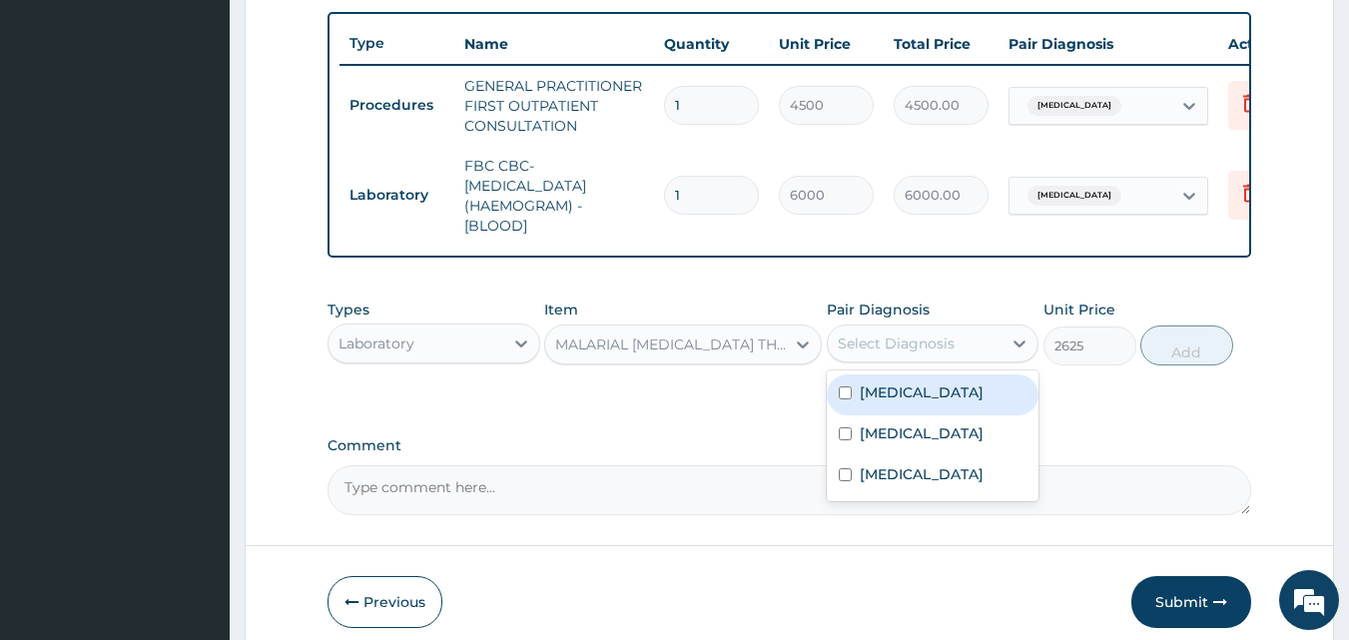
click at [933, 405] on div "Malaria" at bounding box center [933, 394] width 213 height 41
checkbox input "true"
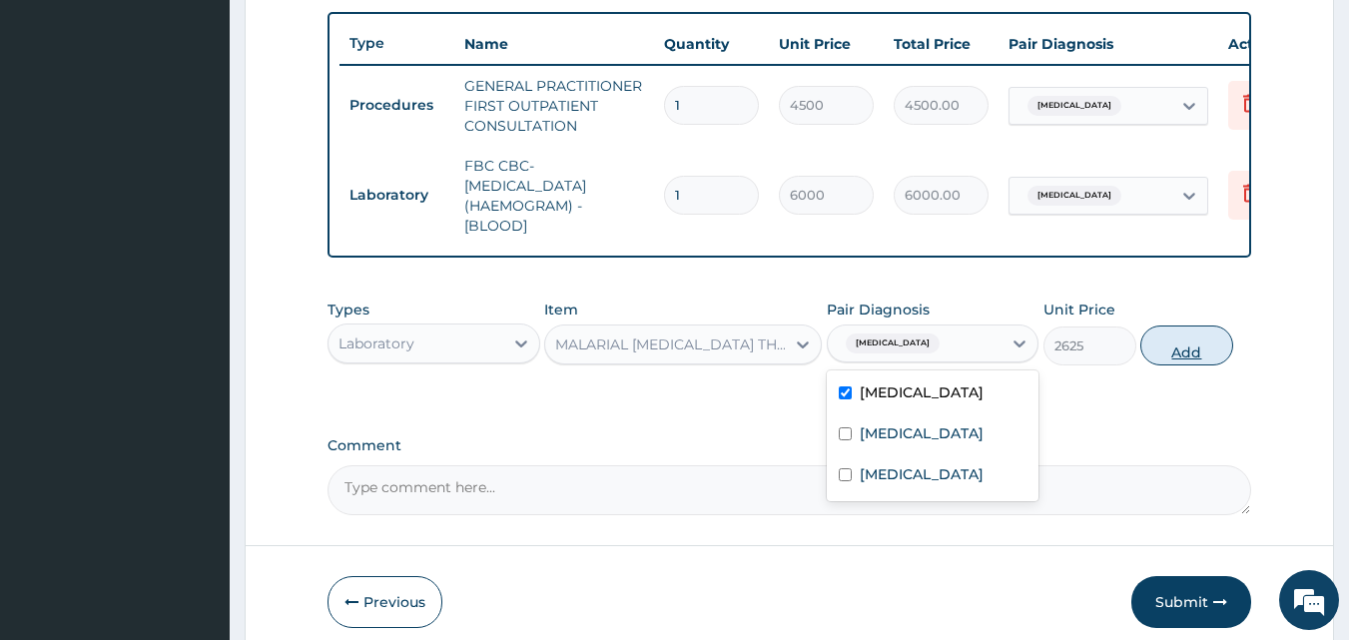
click at [1196, 365] on button "Add" at bounding box center [1186, 345] width 93 height 40
type input "0"
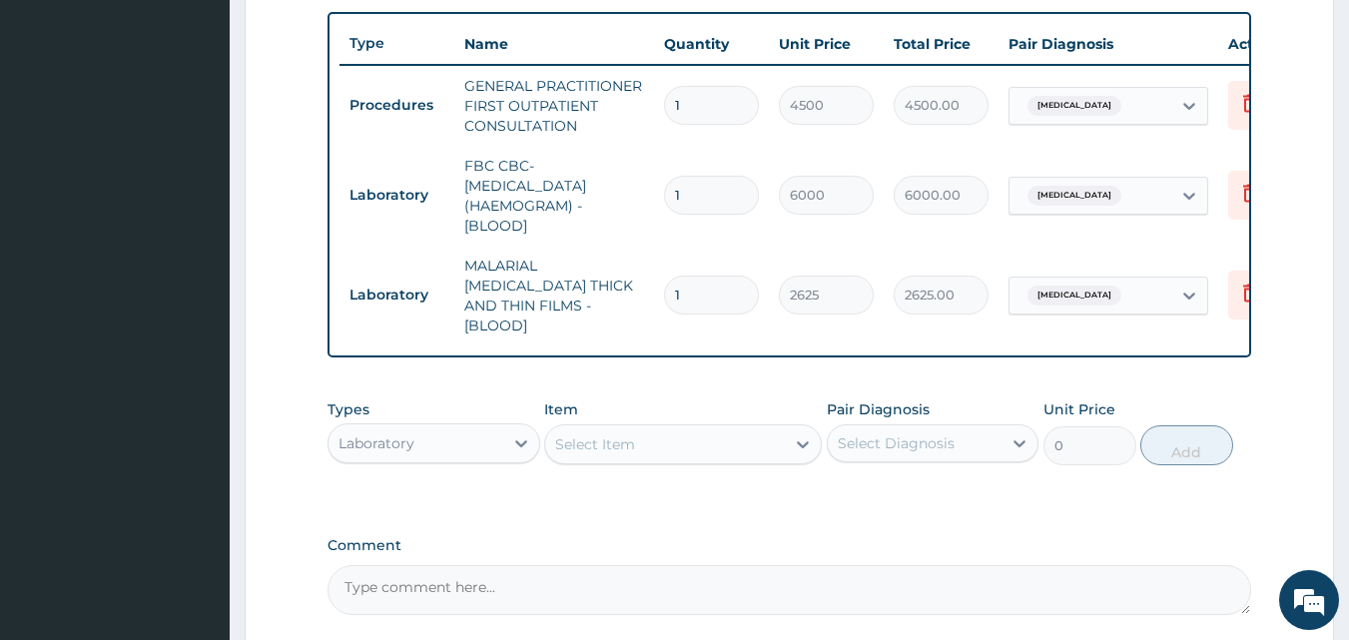
type input "0"
type input "0.00"
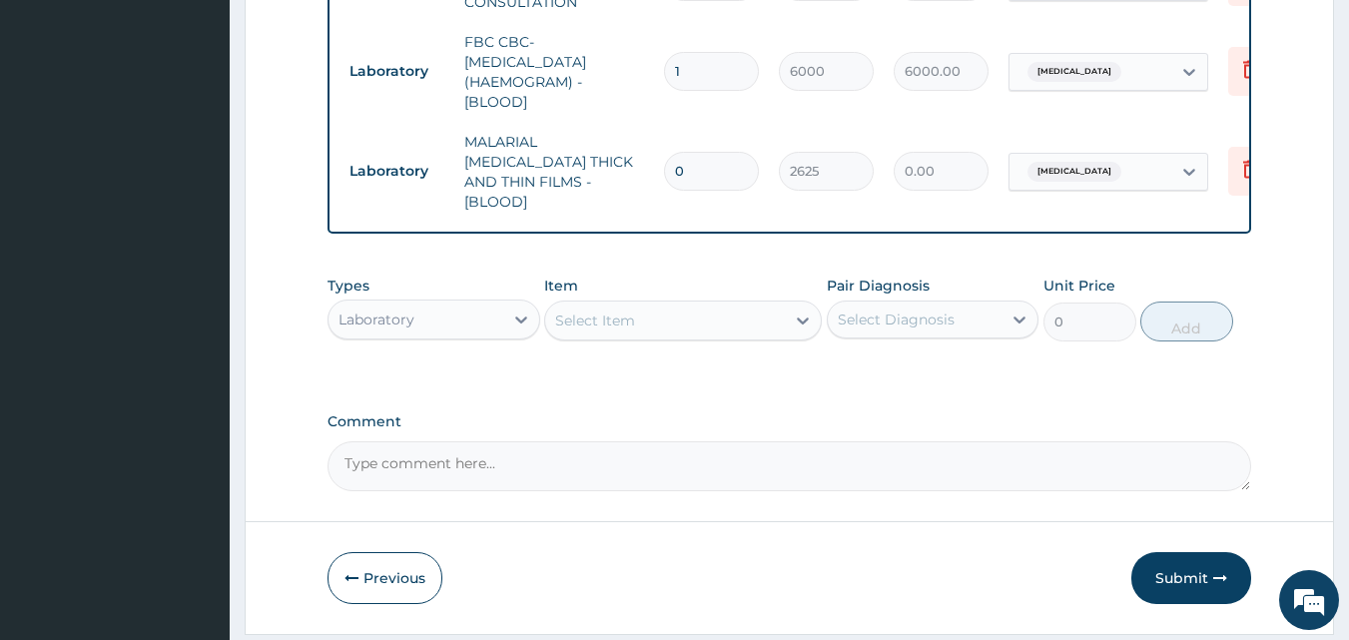
scroll to position [911, 0]
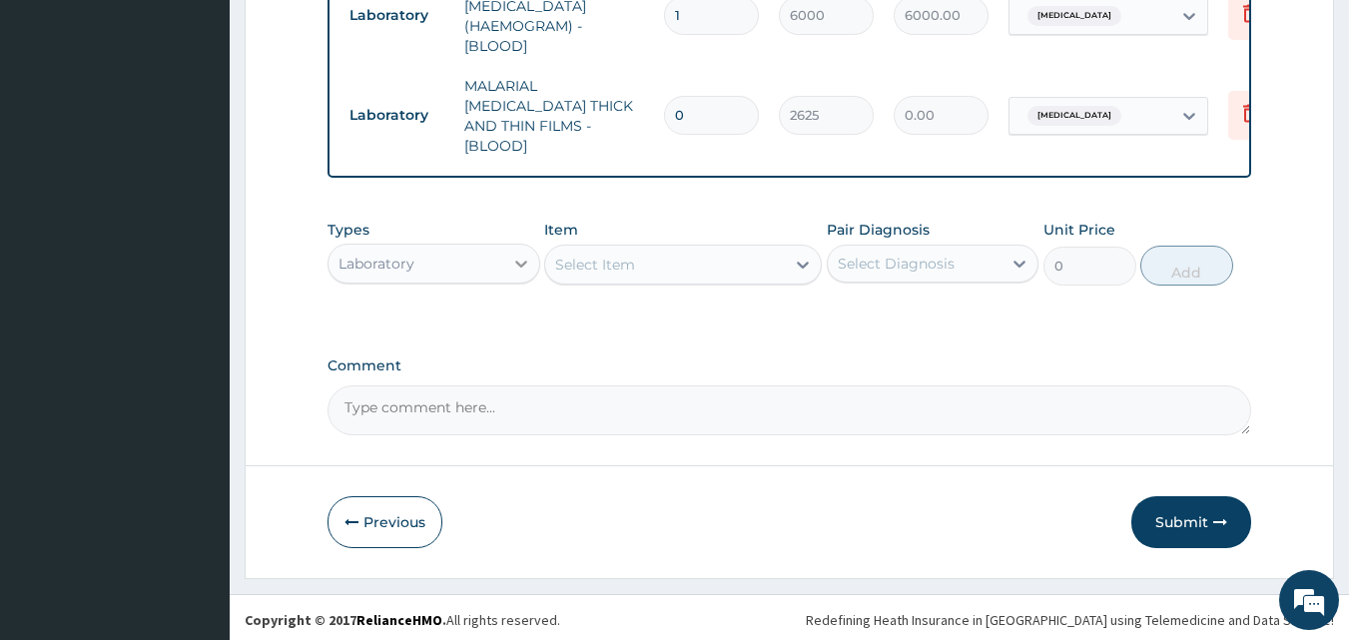
type input "0"
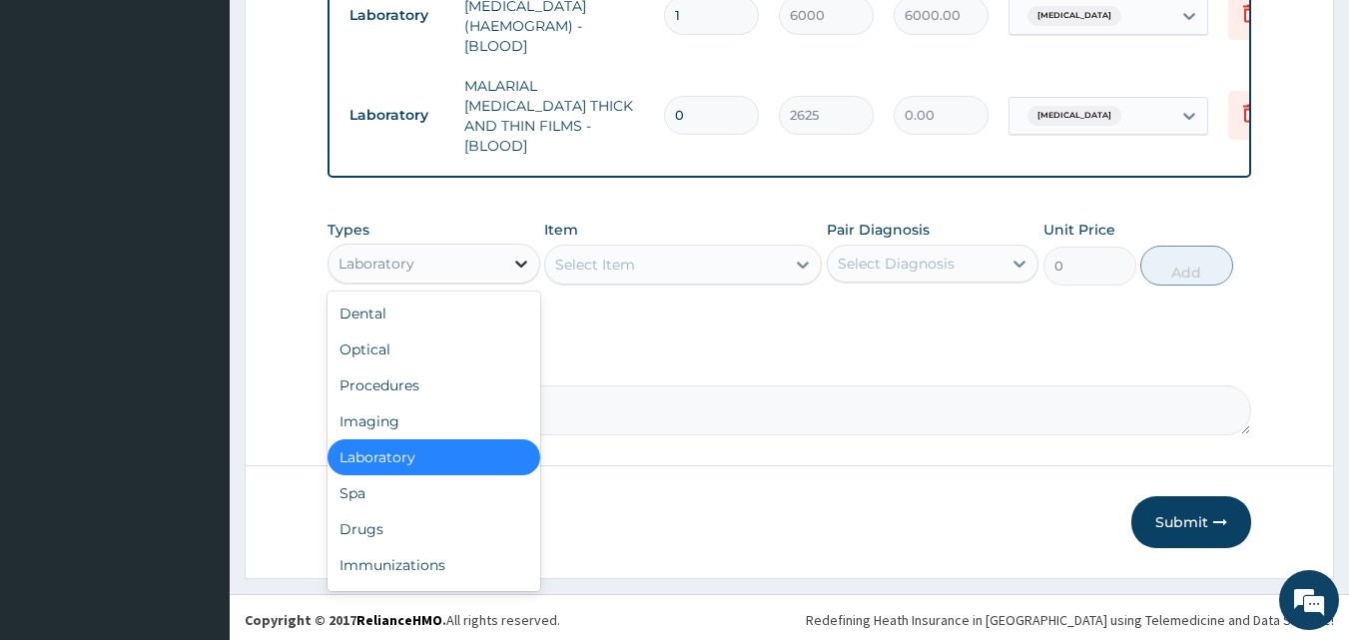
click at [513, 267] on icon at bounding box center [521, 264] width 20 height 20
click at [393, 518] on div "Drugs" at bounding box center [433, 529] width 213 height 36
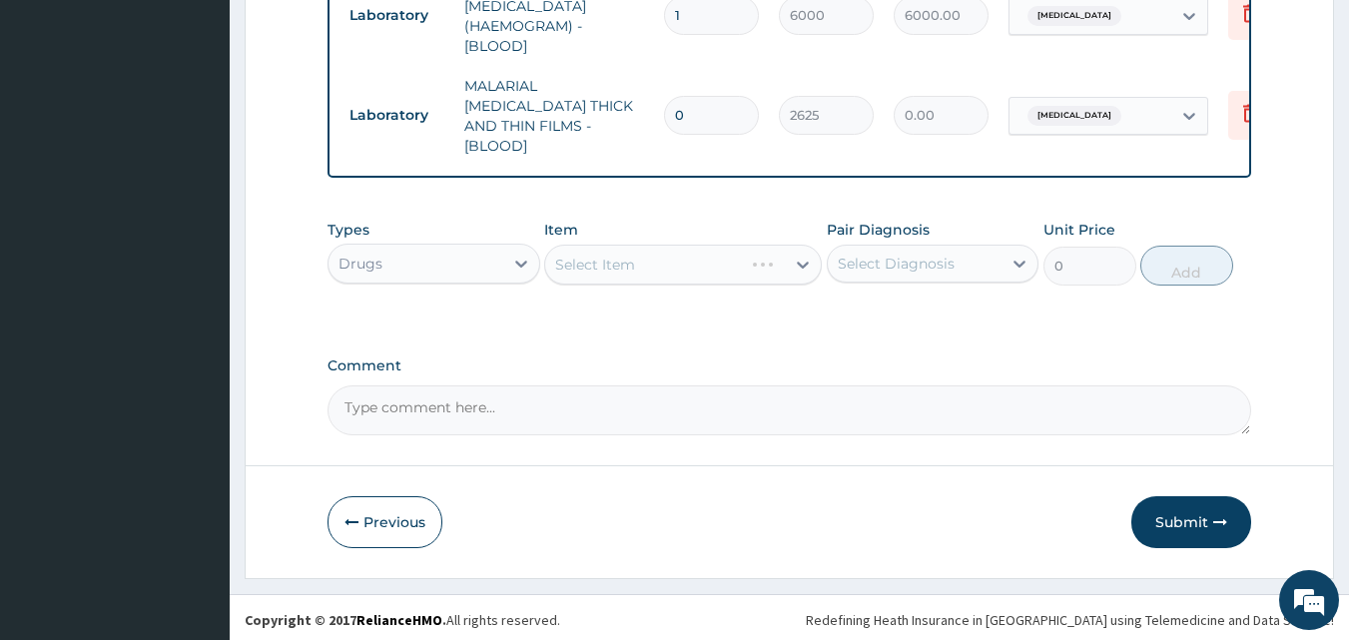
click at [684, 271] on div "Select Item" at bounding box center [683, 265] width 278 height 40
click at [722, 256] on div "Select Item" at bounding box center [665, 265] width 240 height 32
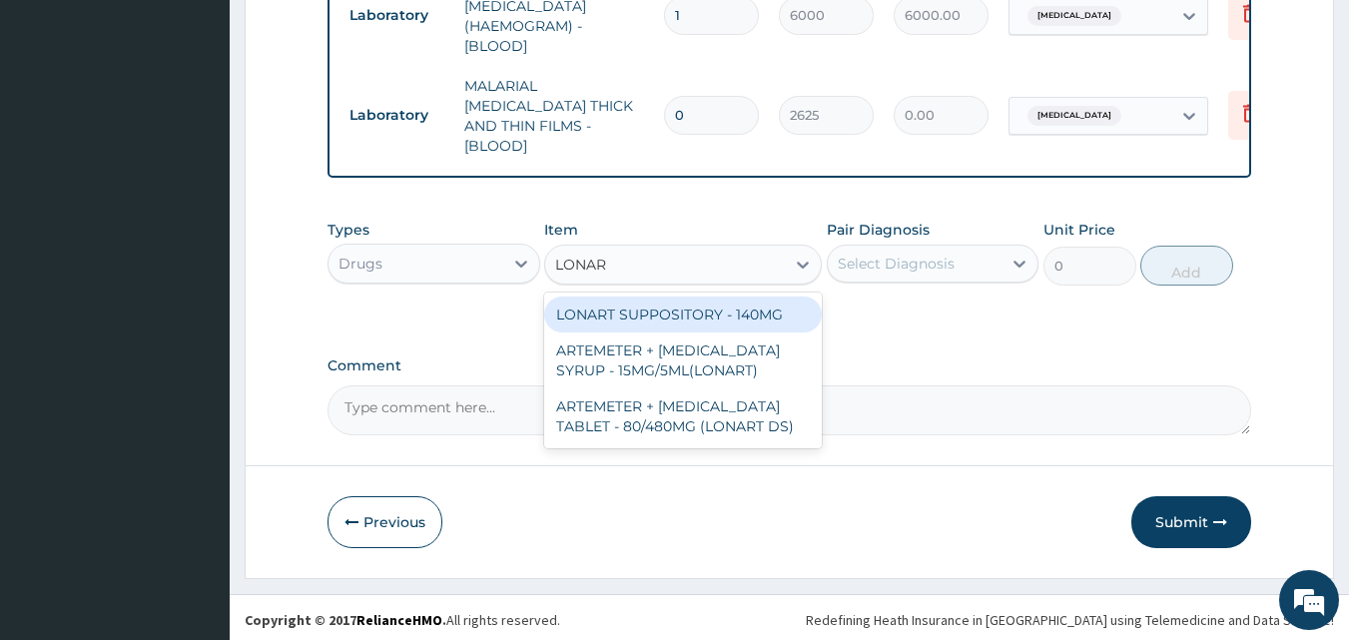
type input "LONART"
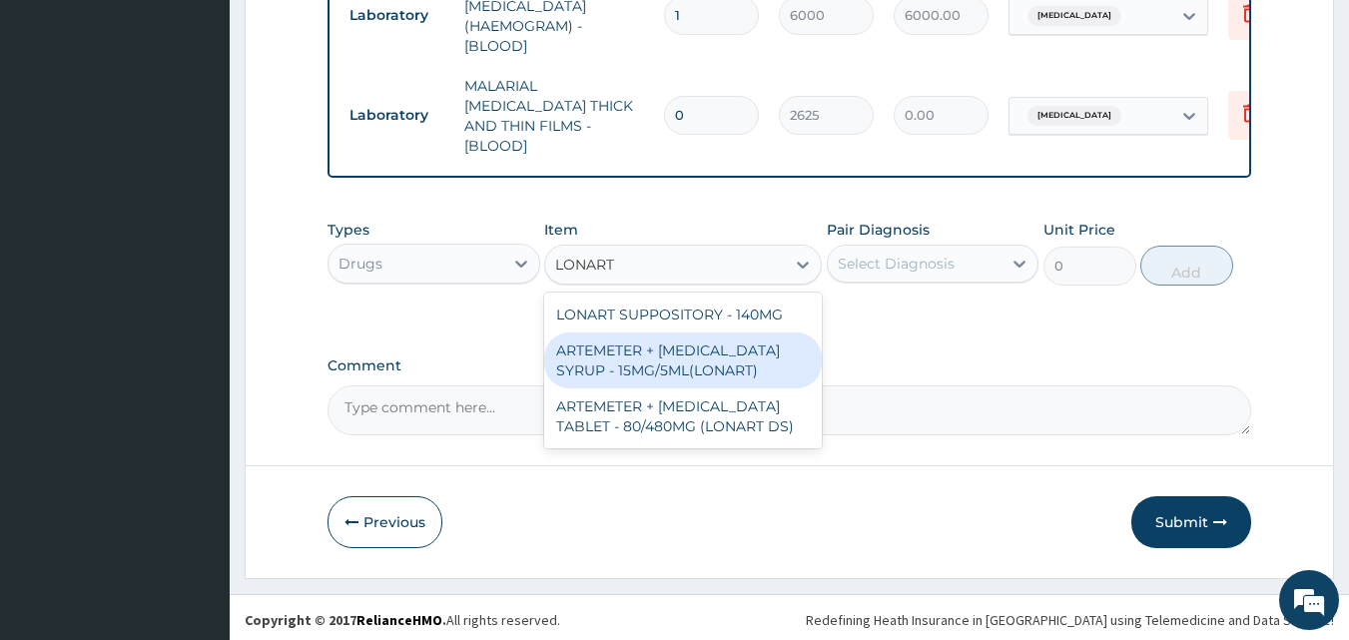
click at [715, 349] on div "ARTEMETER + LUMEFANTRINE SYRUP - 15MG/5ML(LONART)" at bounding box center [683, 360] width 278 height 56
type input "1920"
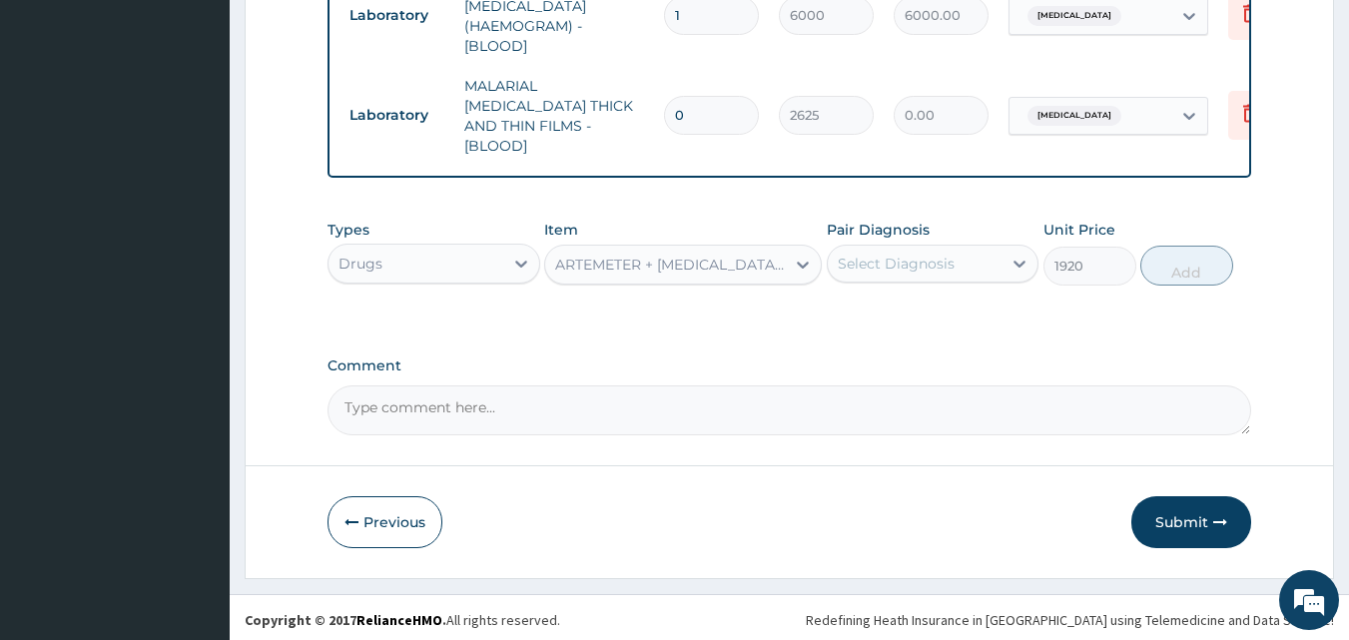
click at [960, 248] on div "Select Diagnosis" at bounding box center [915, 264] width 175 height 32
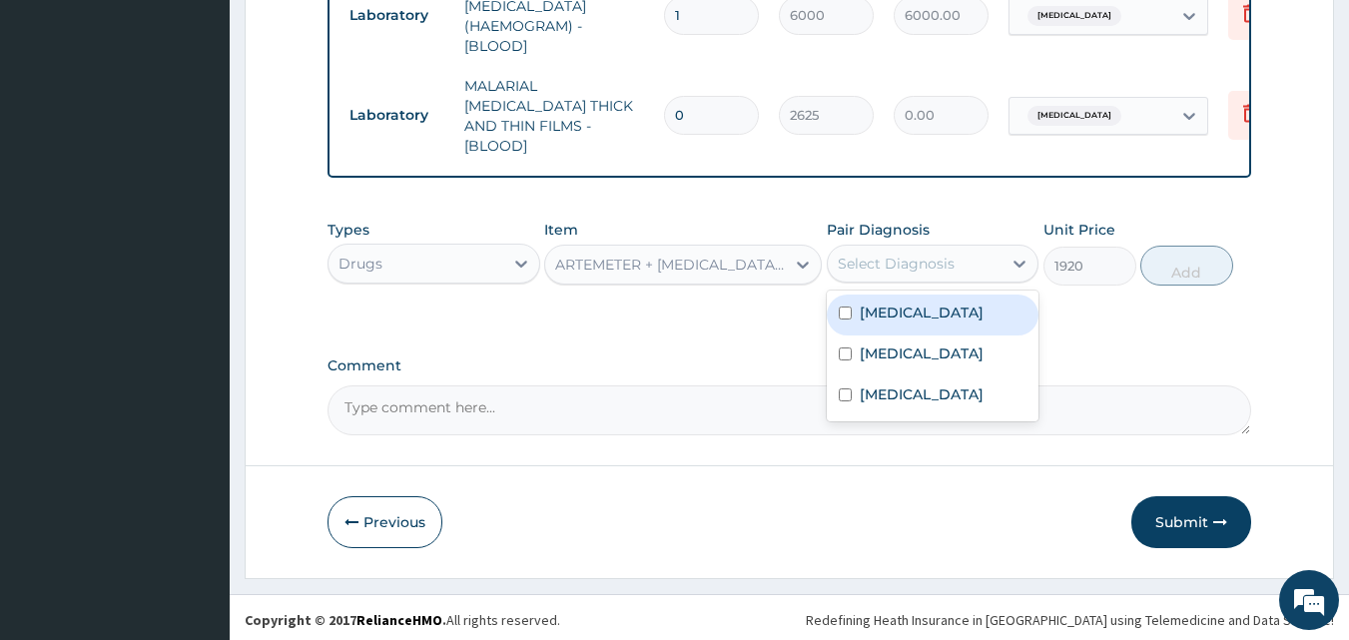
click at [950, 298] on div "Malaria" at bounding box center [933, 315] width 213 height 41
checkbox input "true"
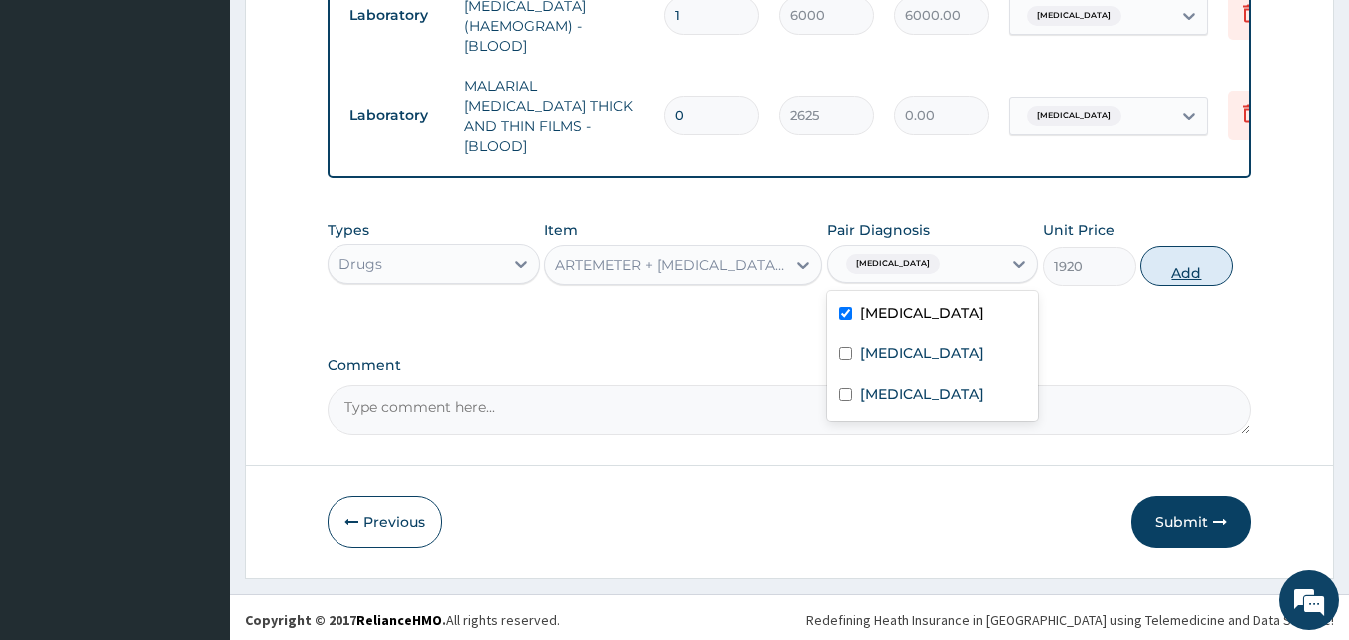
click at [1182, 265] on button "Add" at bounding box center [1186, 266] width 93 height 40
type input "0"
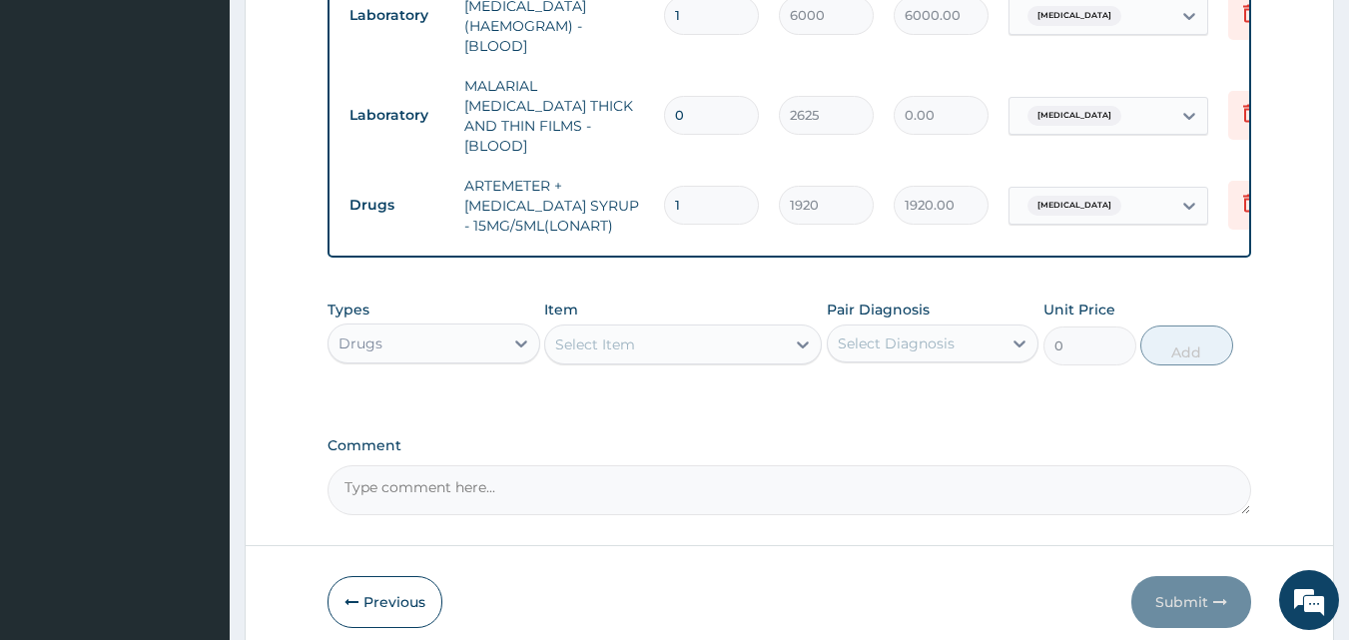
click at [693, 340] on div "Select Item" at bounding box center [665, 344] width 240 height 32
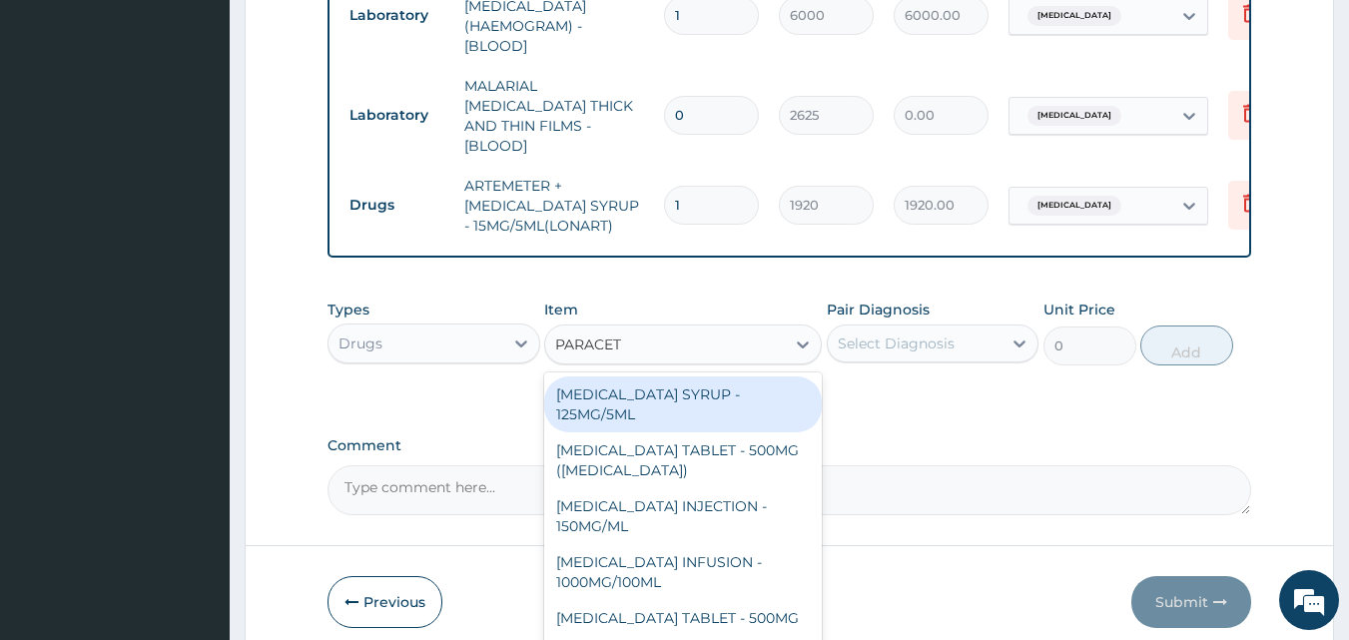
type input "PARACETA"
click at [681, 397] on div "PARACETAMOL SYRUP - 125MG/5ML" at bounding box center [683, 404] width 278 height 56
type input "960"
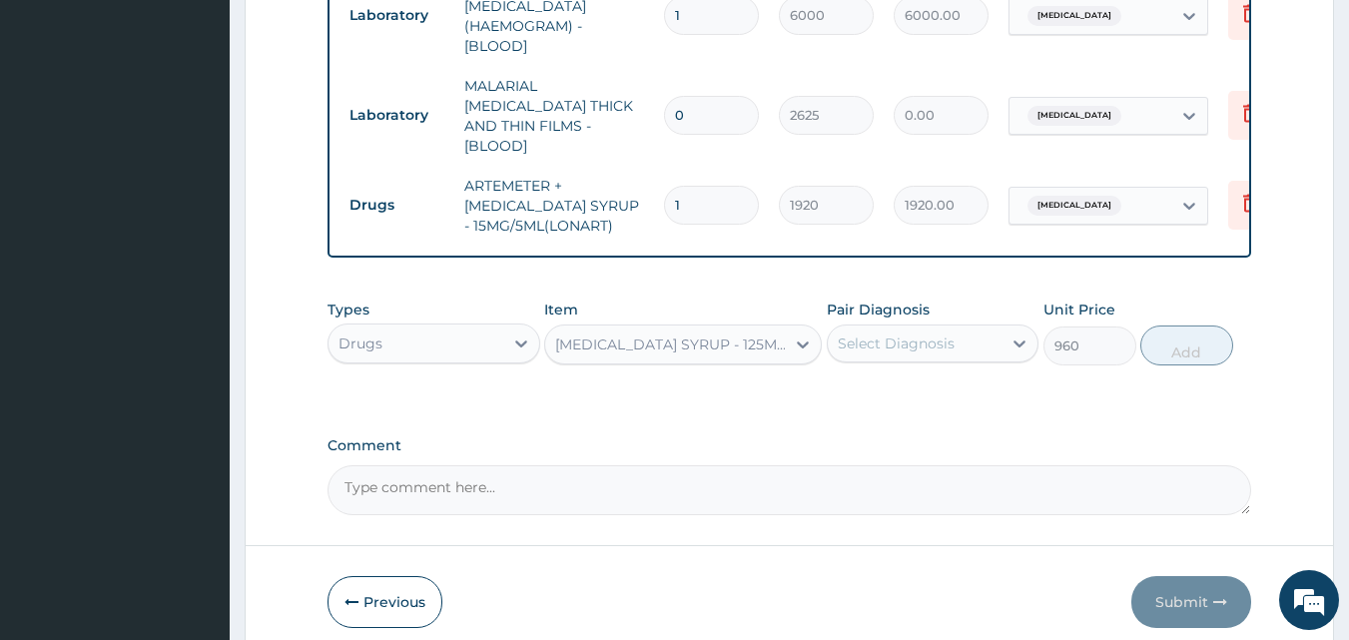
click at [891, 337] on div "Select Diagnosis" at bounding box center [896, 343] width 117 height 20
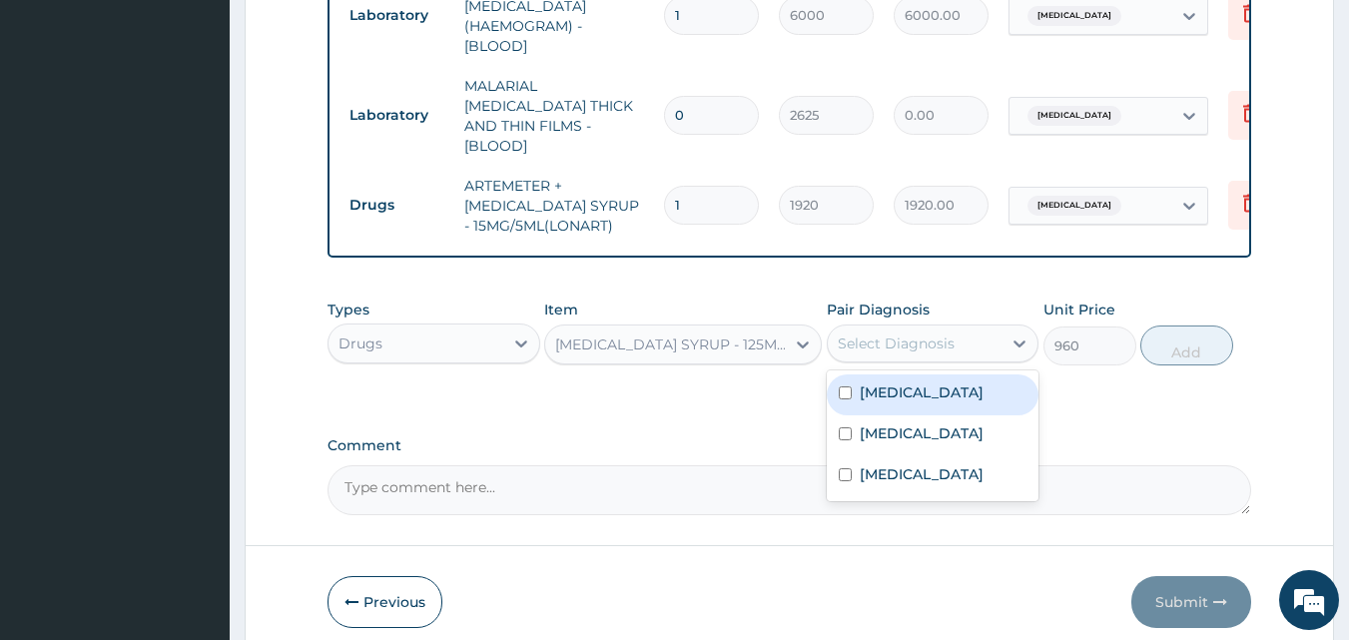
click at [887, 385] on label "Malaria" at bounding box center [922, 392] width 124 height 20
checkbox input "true"
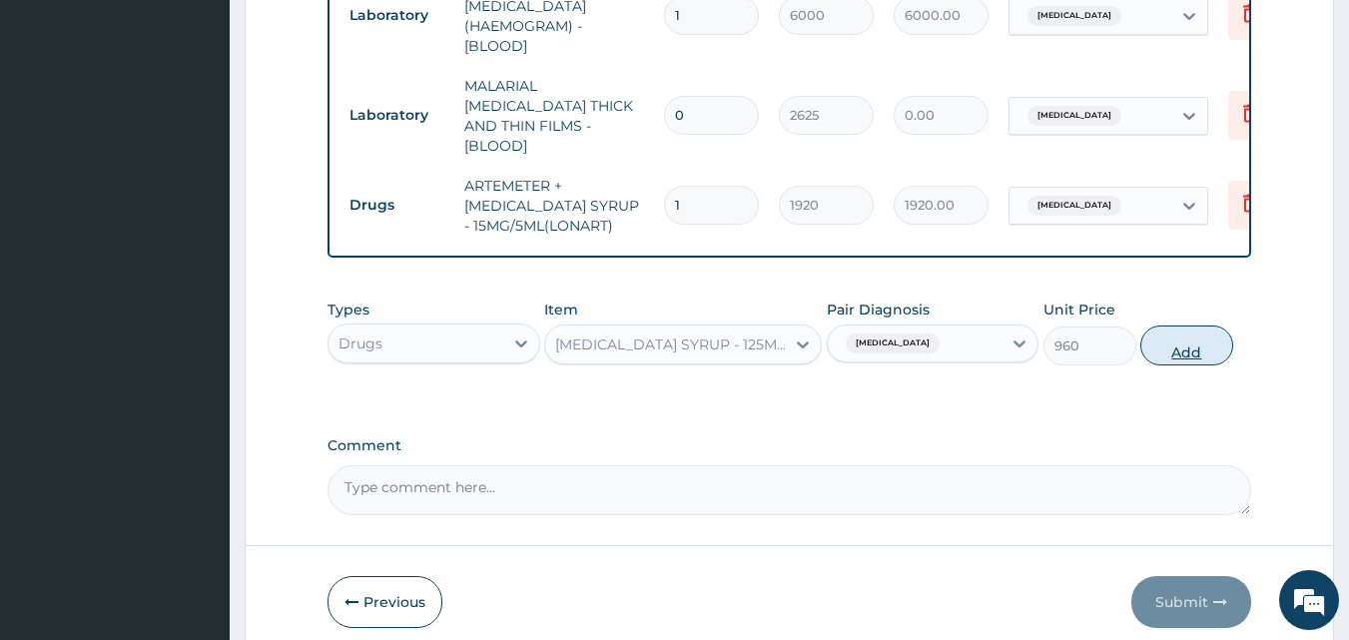
click at [1188, 346] on button "Add" at bounding box center [1186, 345] width 93 height 40
type input "0"
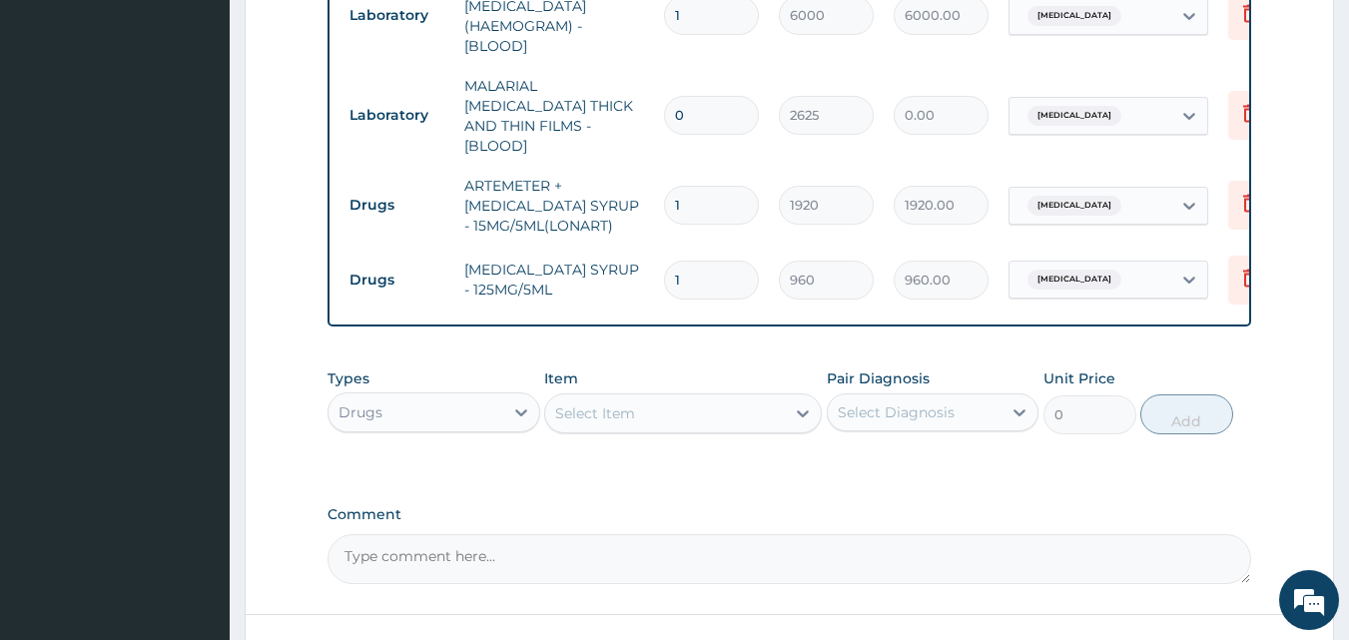
click at [673, 410] on div "Select Item" at bounding box center [665, 413] width 240 height 32
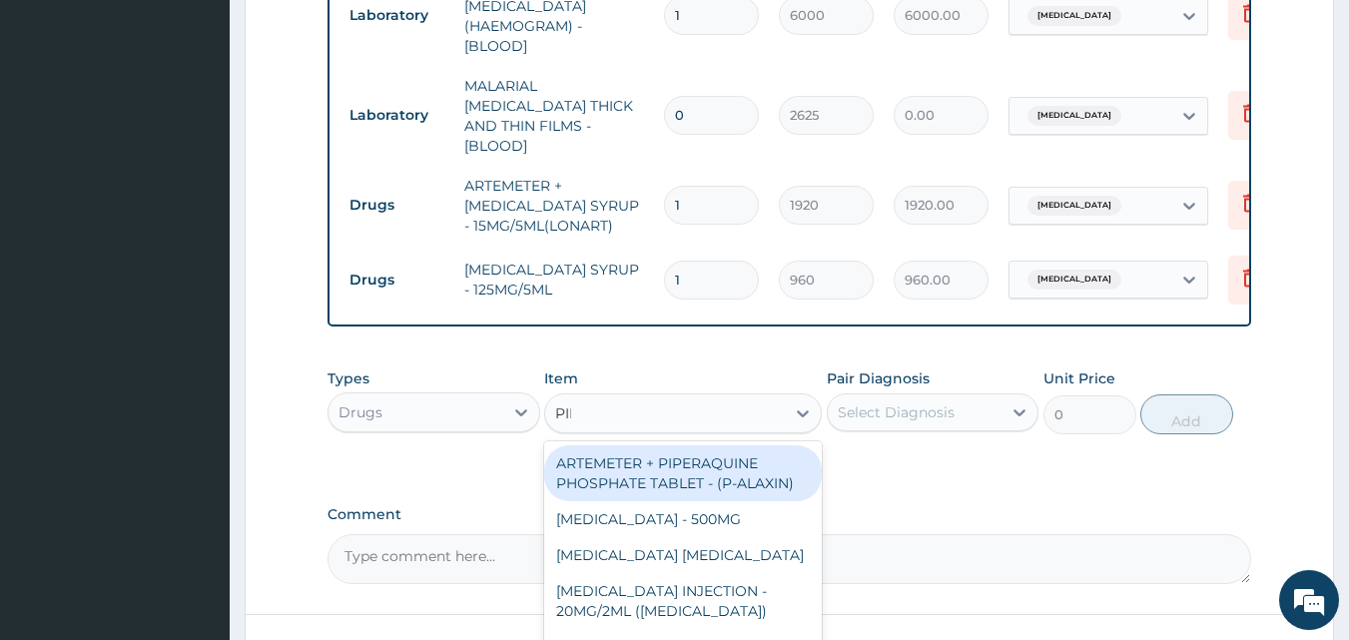
type input "PIRI"
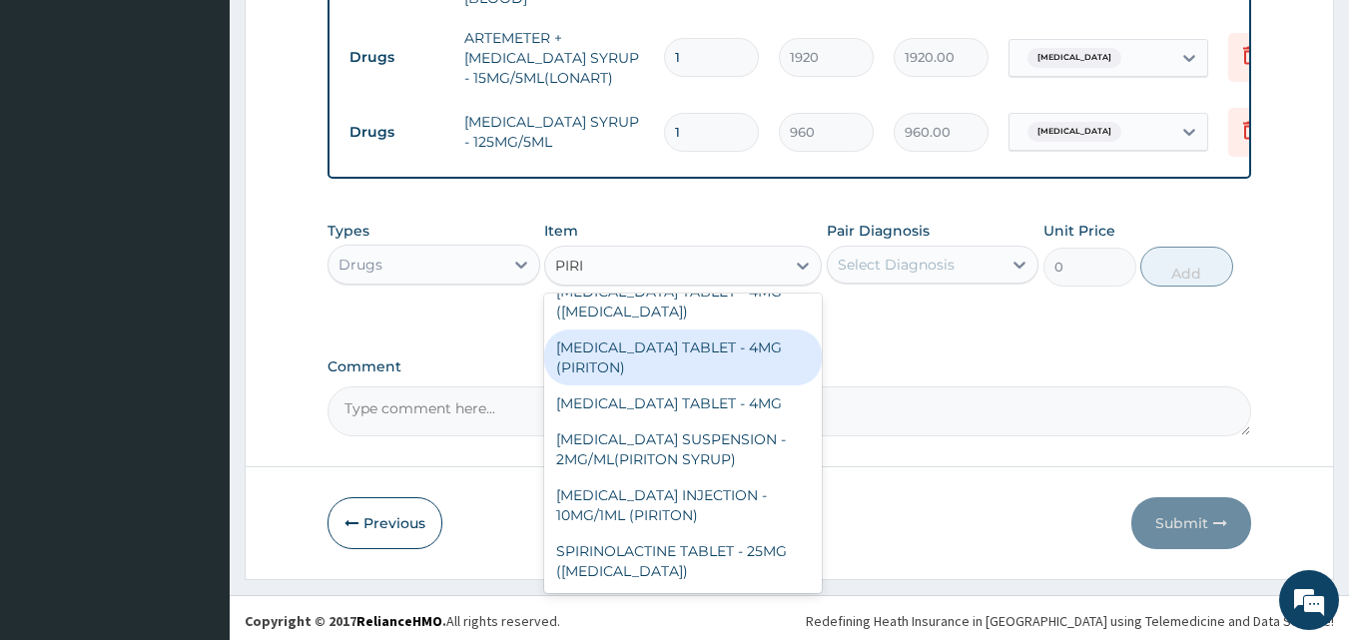
scroll to position [1059, 0]
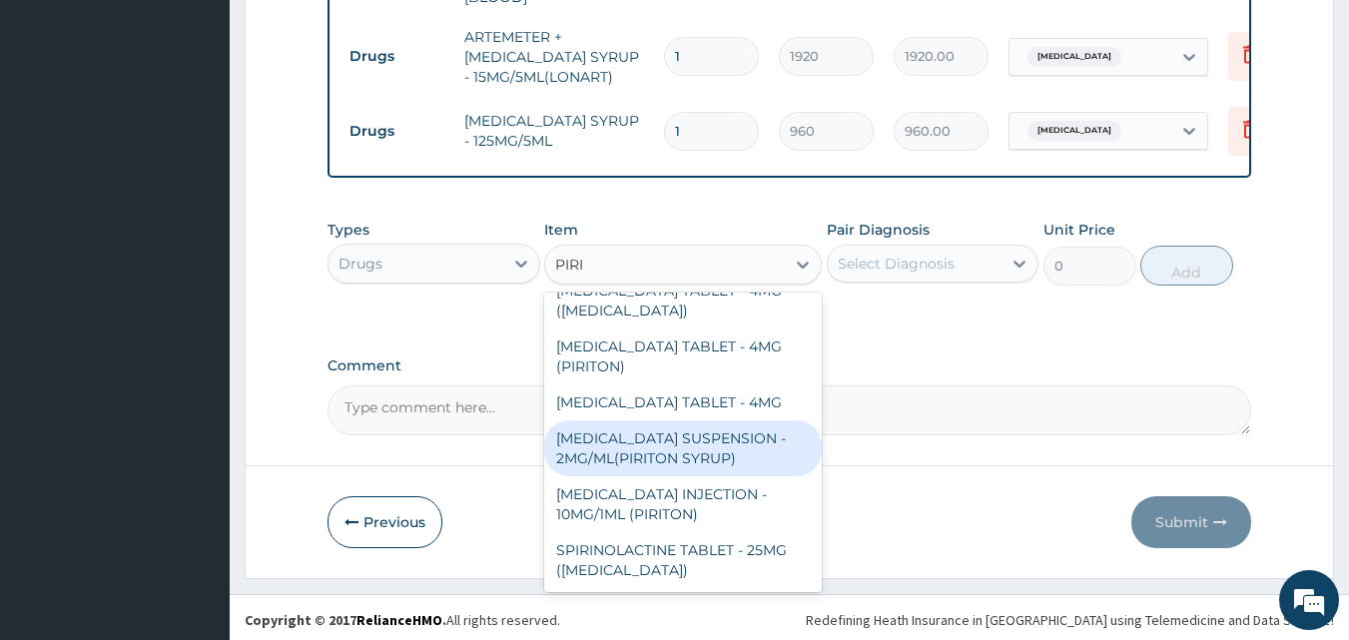
click at [702, 435] on div "CHLORPHENIRAMINE SUSPENSION - 2MG/ML(PIRITON SYRUP)" at bounding box center [683, 448] width 278 height 56
type input "960"
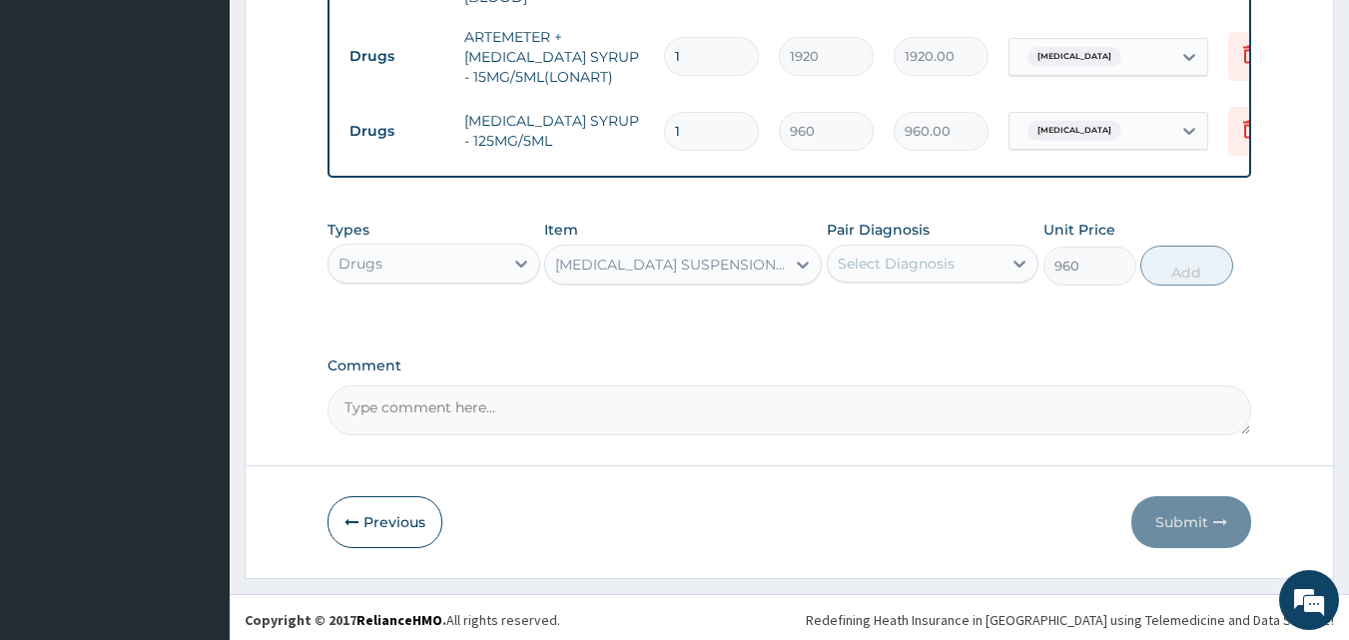
click at [958, 248] on div "Select Diagnosis" at bounding box center [915, 264] width 175 height 32
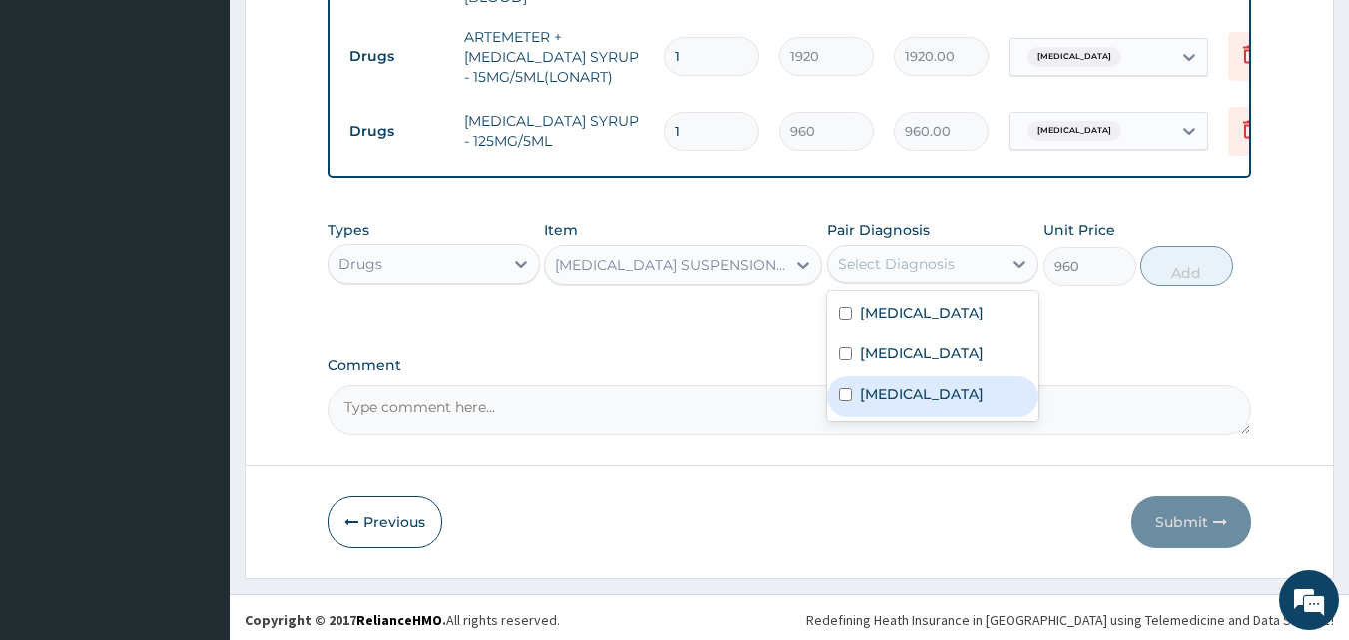
click at [906, 392] on label "Rhinitis" at bounding box center [922, 394] width 124 height 20
checkbox input "true"
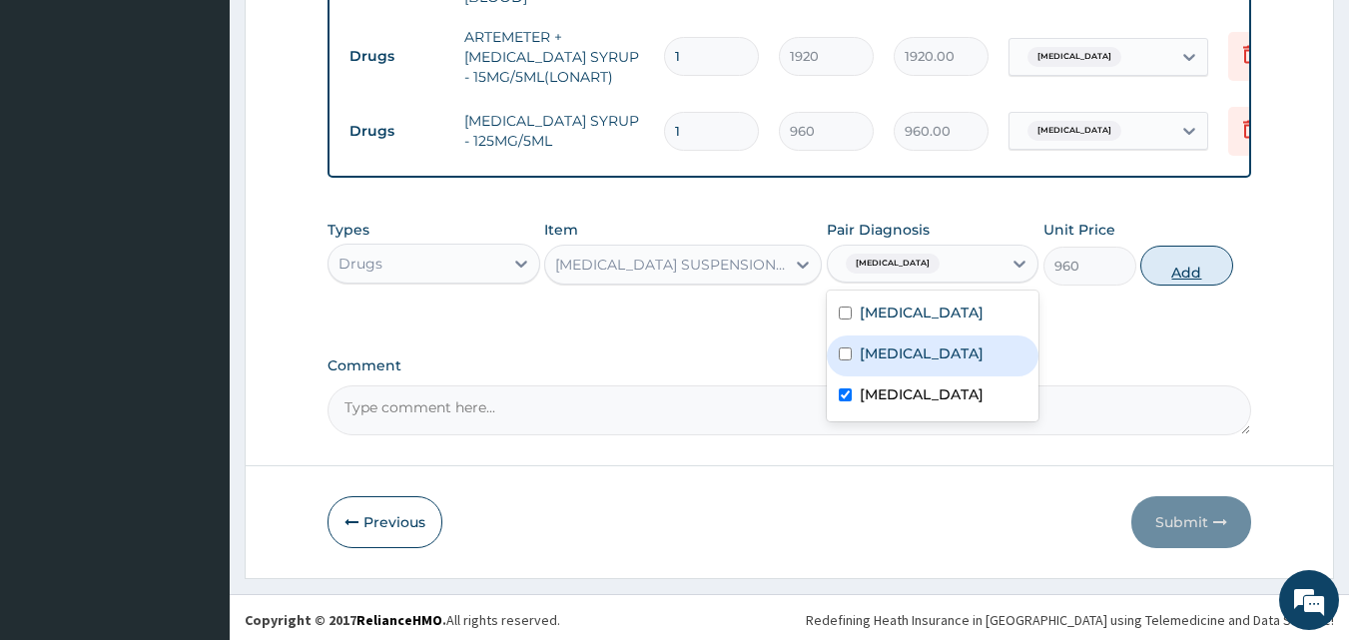
click at [1171, 272] on button "Add" at bounding box center [1186, 266] width 93 height 40
type input "0"
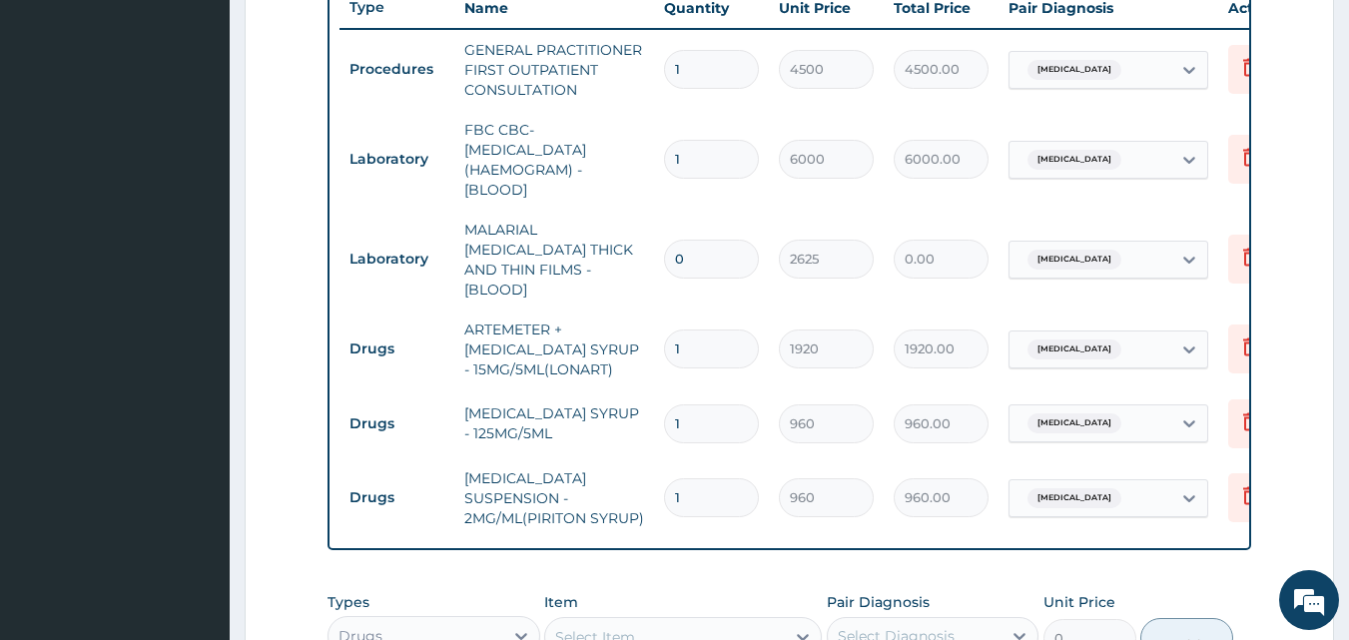
scroll to position [740, 0]
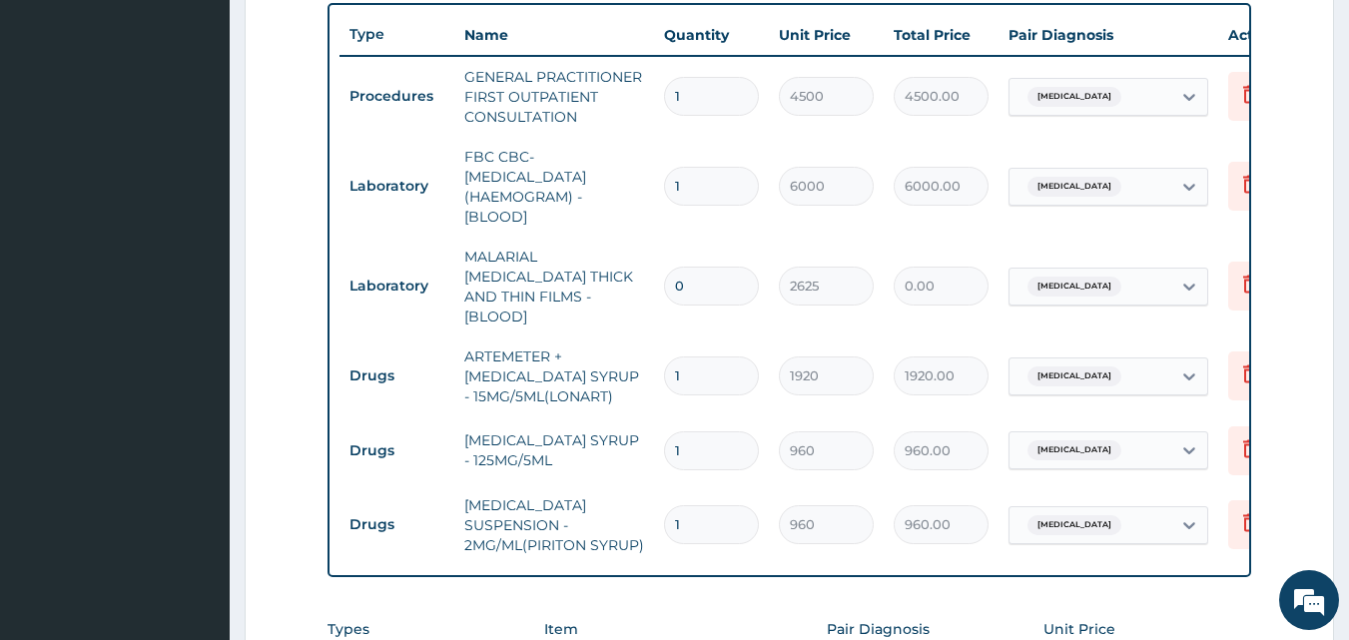
click at [743, 272] on input "0" at bounding box center [711, 286] width 95 height 39
type input "1"
type input "2625.00"
type input "0"
type input "0.00"
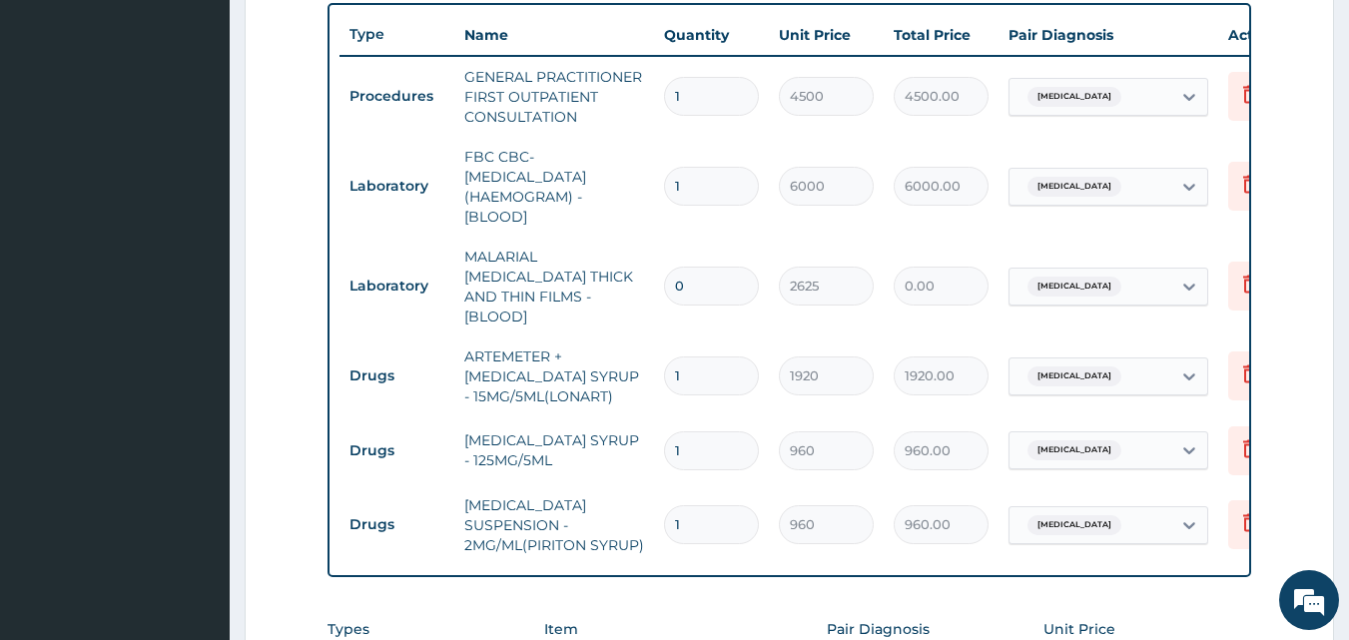
scroll to position [1139, 0]
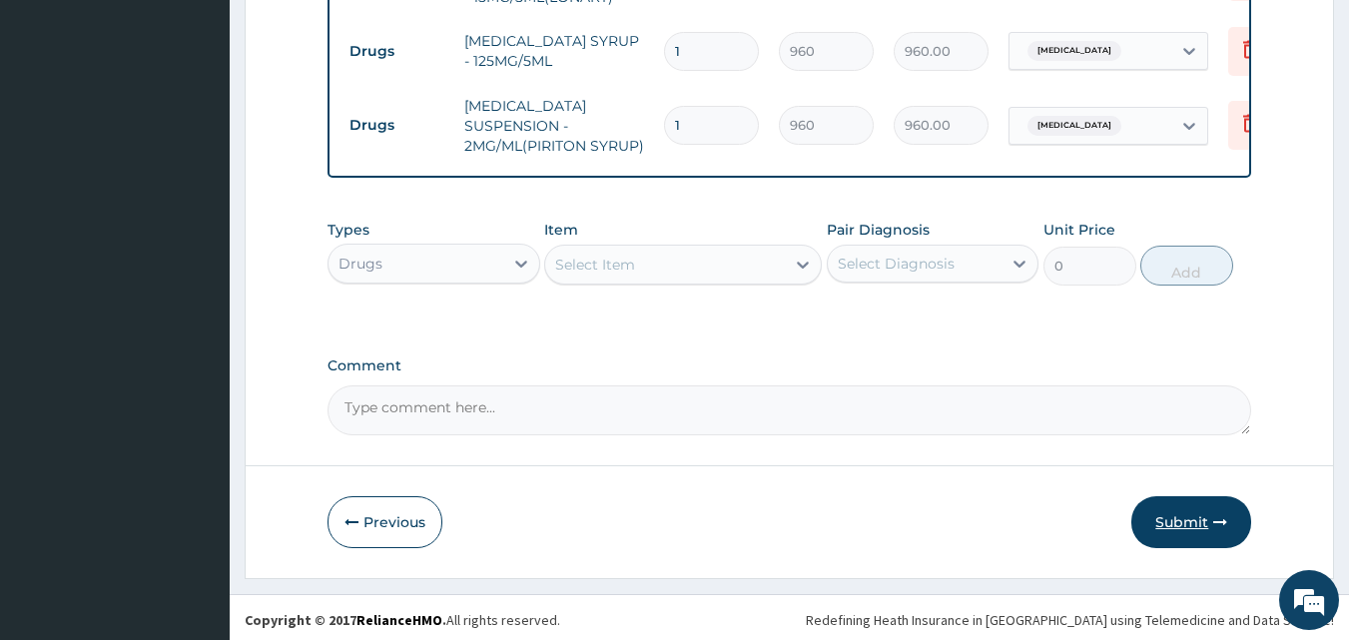
click at [1201, 518] on button "Submit" at bounding box center [1191, 522] width 120 height 52
click at [1196, 520] on button "Submit" at bounding box center [1191, 522] width 120 height 52
click at [1190, 517] on button "Submit" at bounding box center [1191, 522] width 120 height 52
click at [1219, 520] on icon "button" at bounding box center [1220, 522] width 14 height 14
click at [1196, 521] on button "Submit" at bounding box center [1191, 522] width 120 height 52
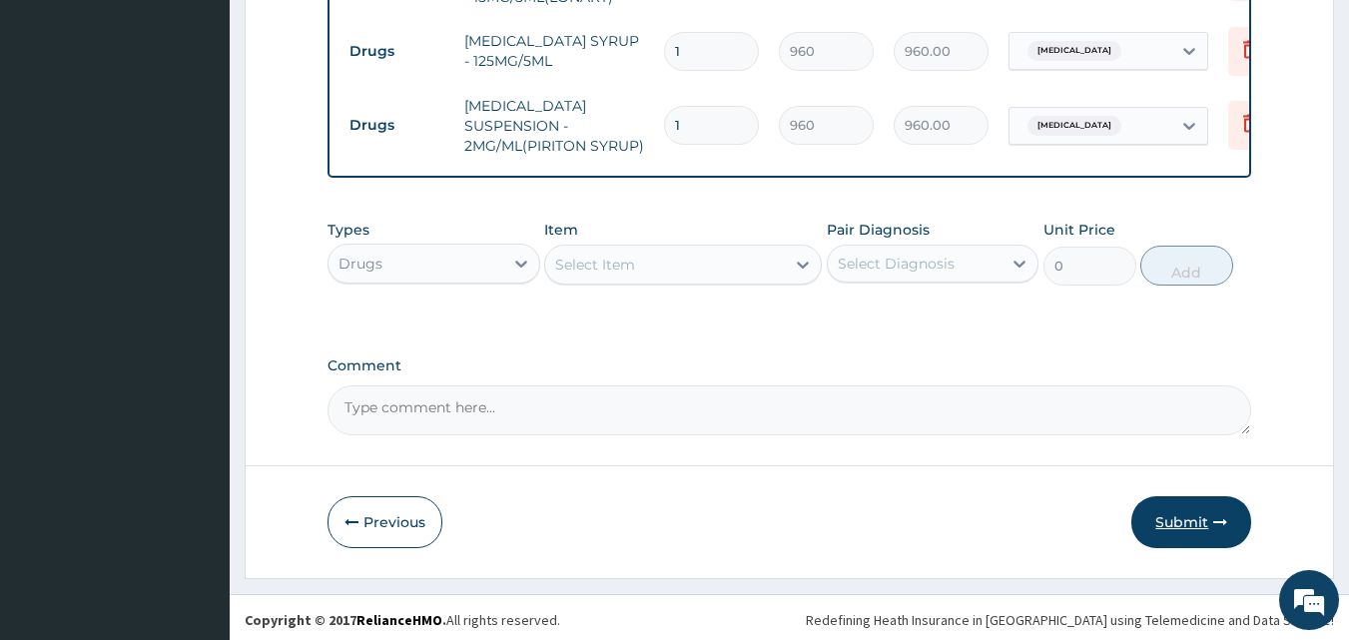
click at [1196, 521] on button "Submit" at bounding box center [1191, 522] width 120 height 52
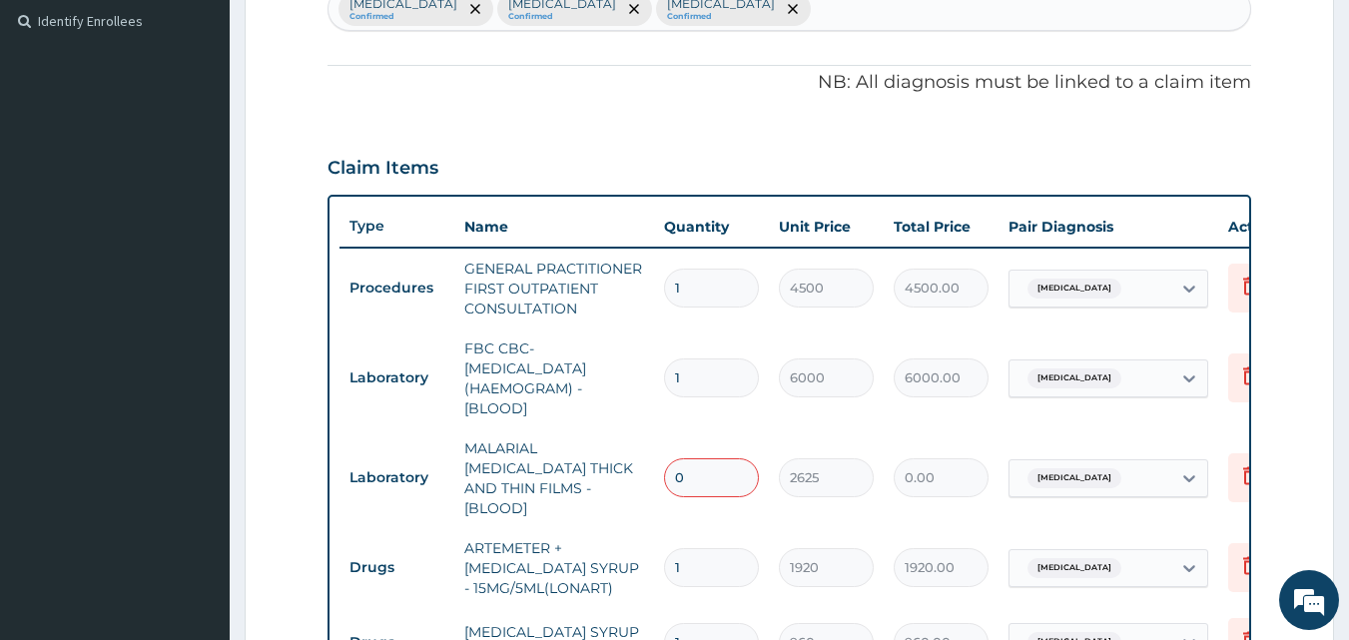
scroll to position [540, 0]
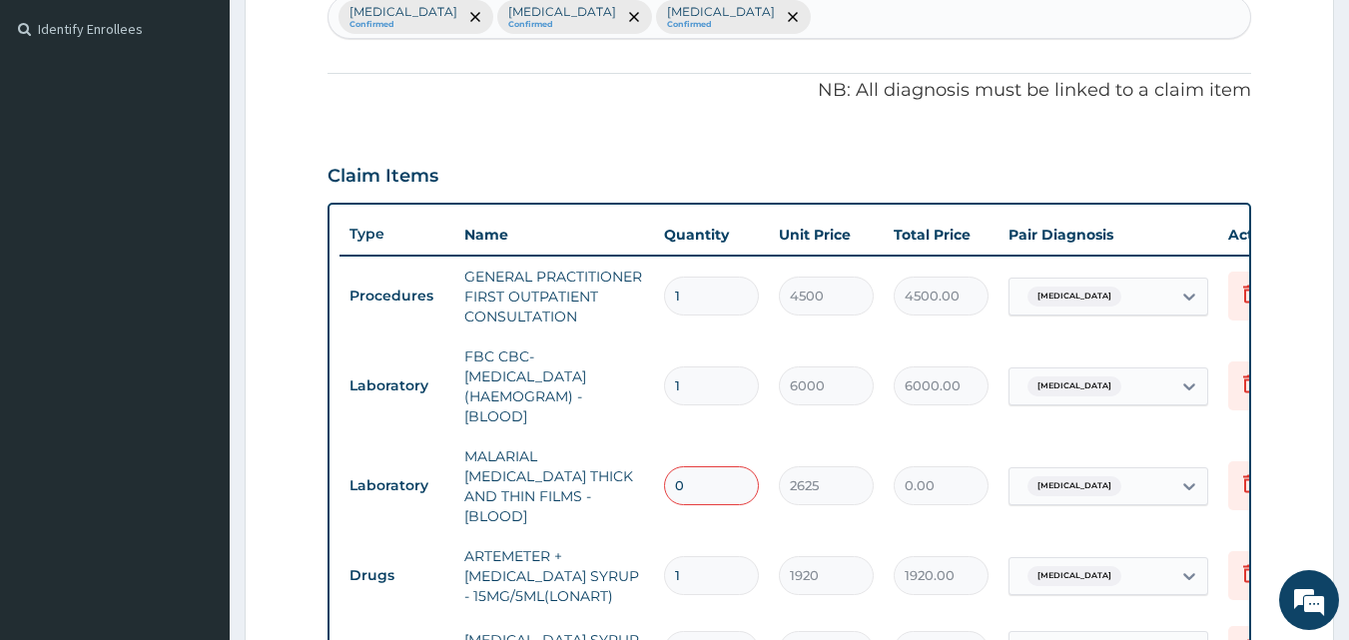
click at [709, 483] on input "0" at bounding box center [711, 485] width 95 height 39
type input "1"
type input "2625.00"
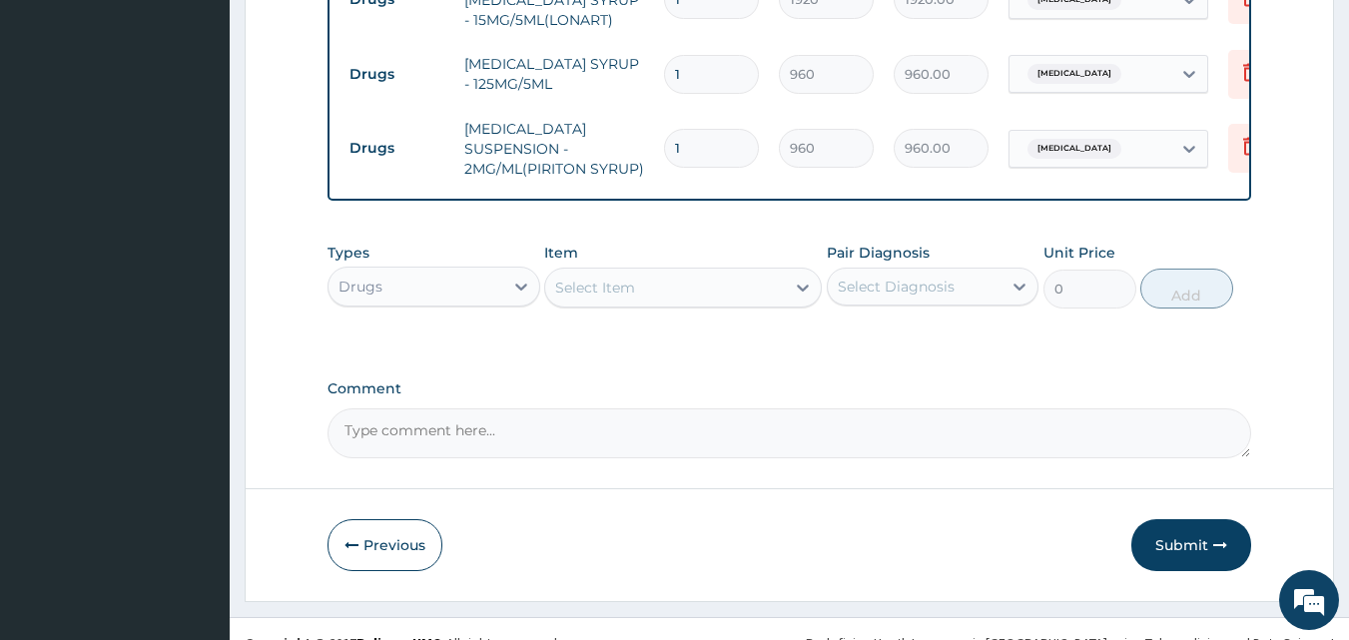
scroll to position [1139, 0]
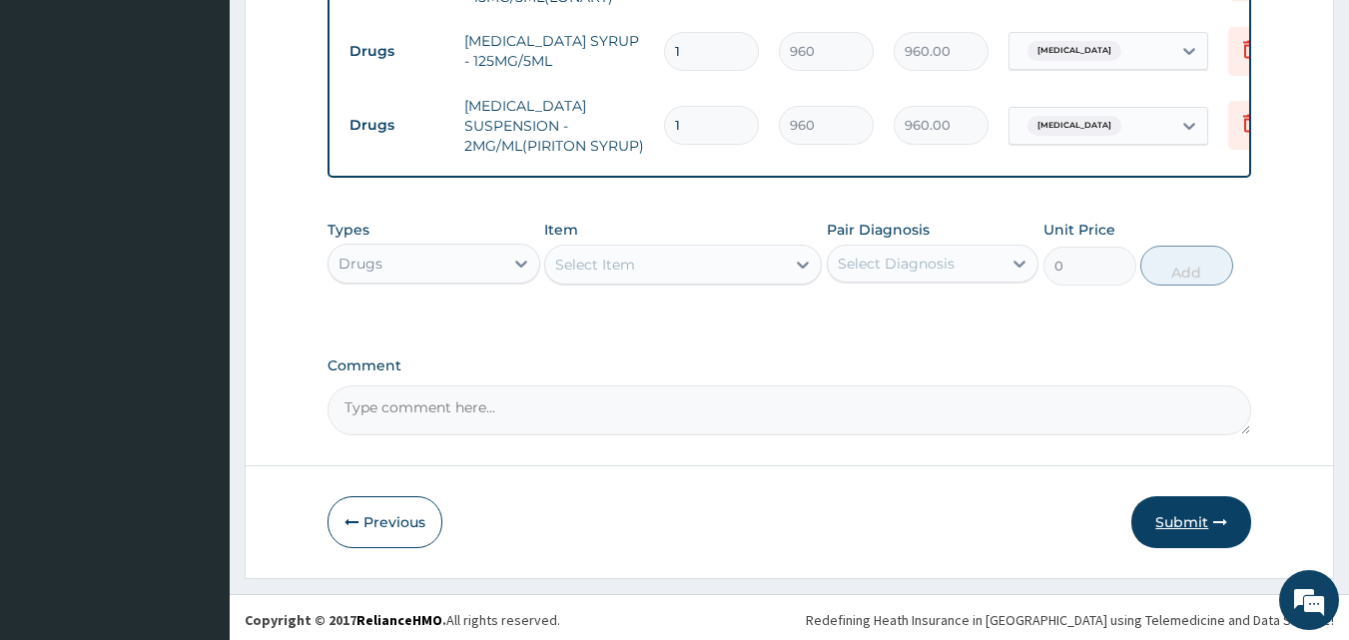
type input "1"
click at [1167, 517] on button "Submit" at bounding box center [1191, 522] width 120 height 52
